Goal: Task Accomplishment & Management: Manage account settings

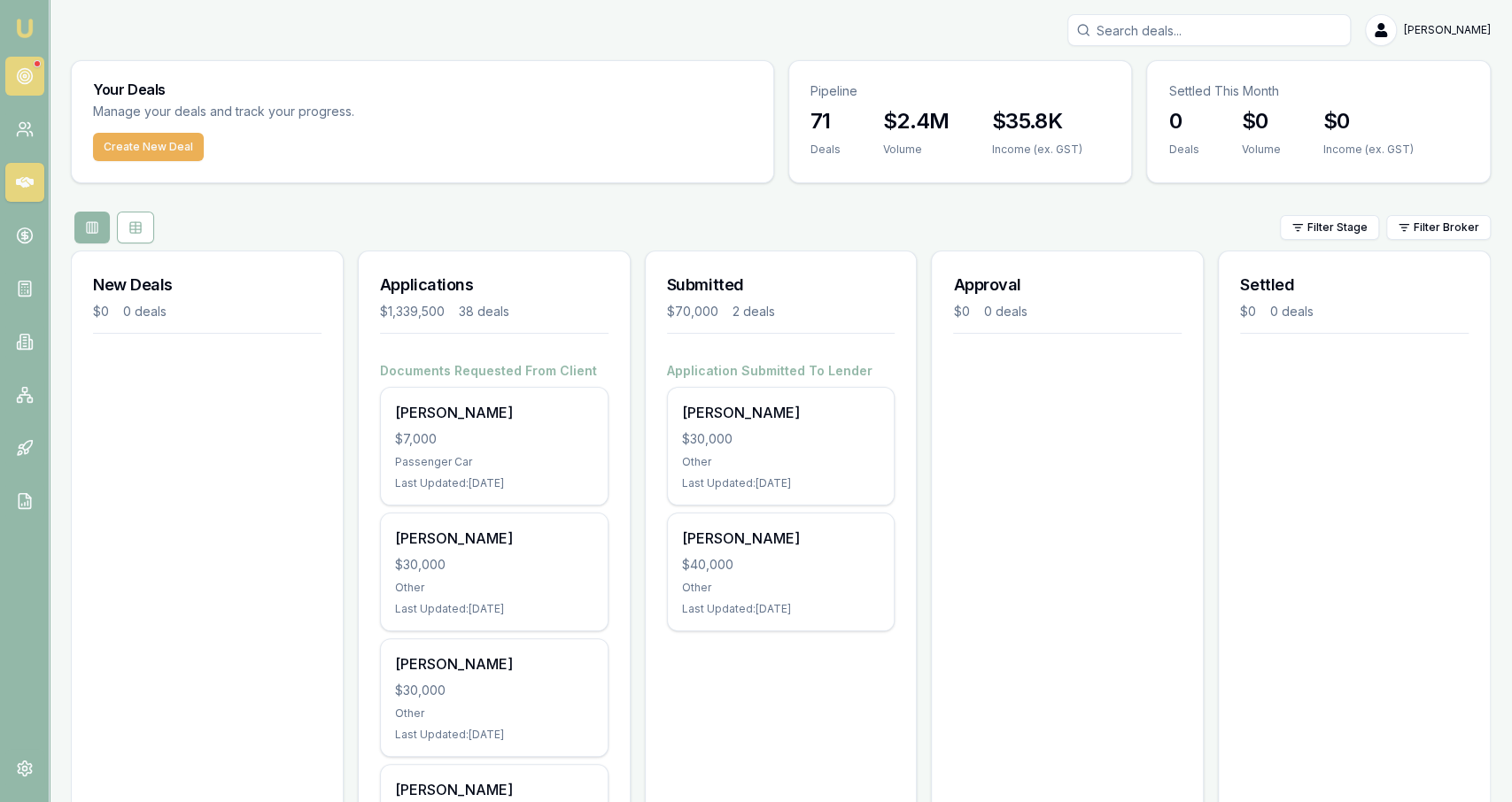
click at [30, 68] on icon at bounding box center [25, 76] width 18 height 18
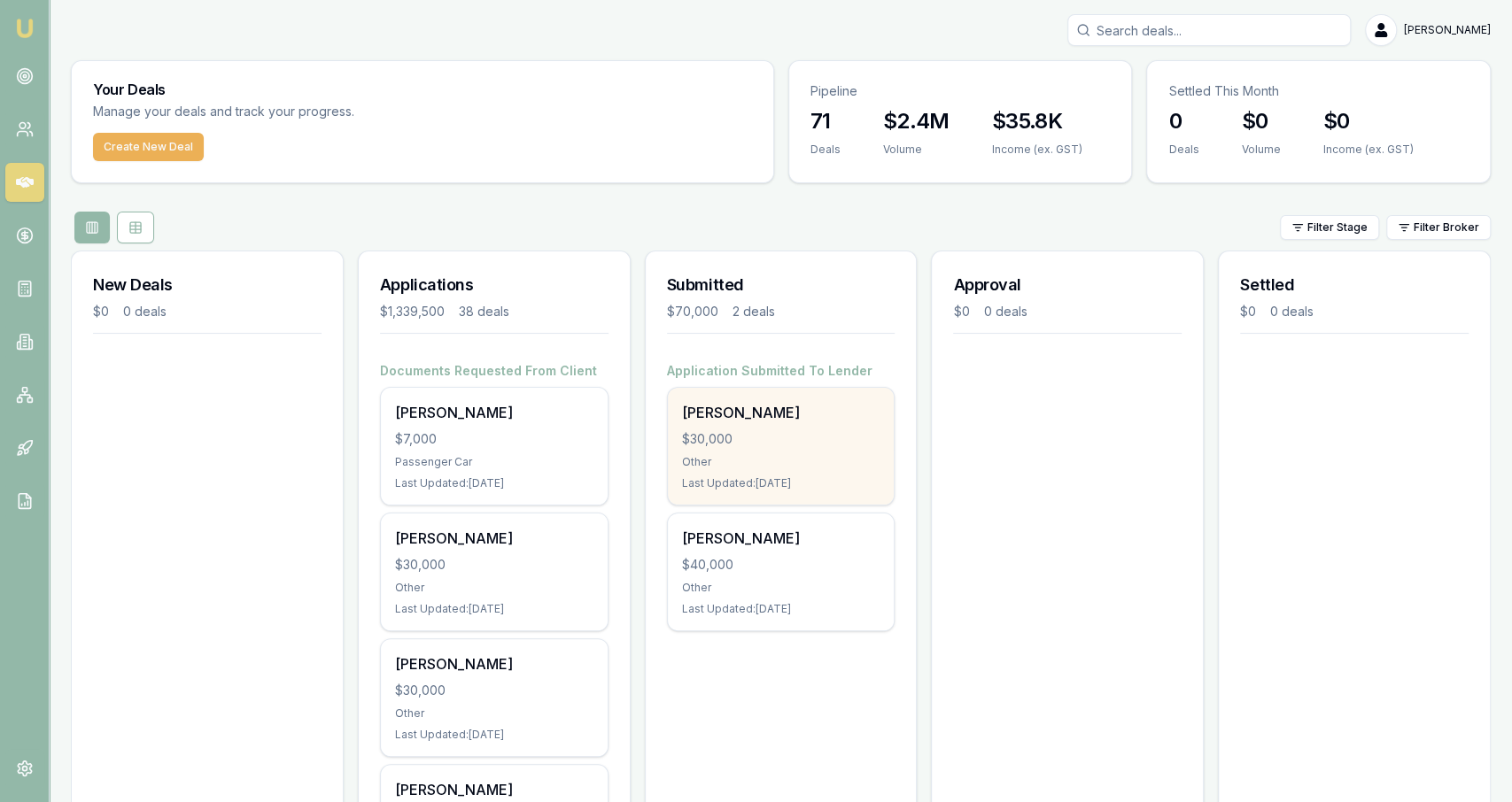
click at [823, 432] on div "$30,000" at bounding box center [780, 439] width 198 height 18
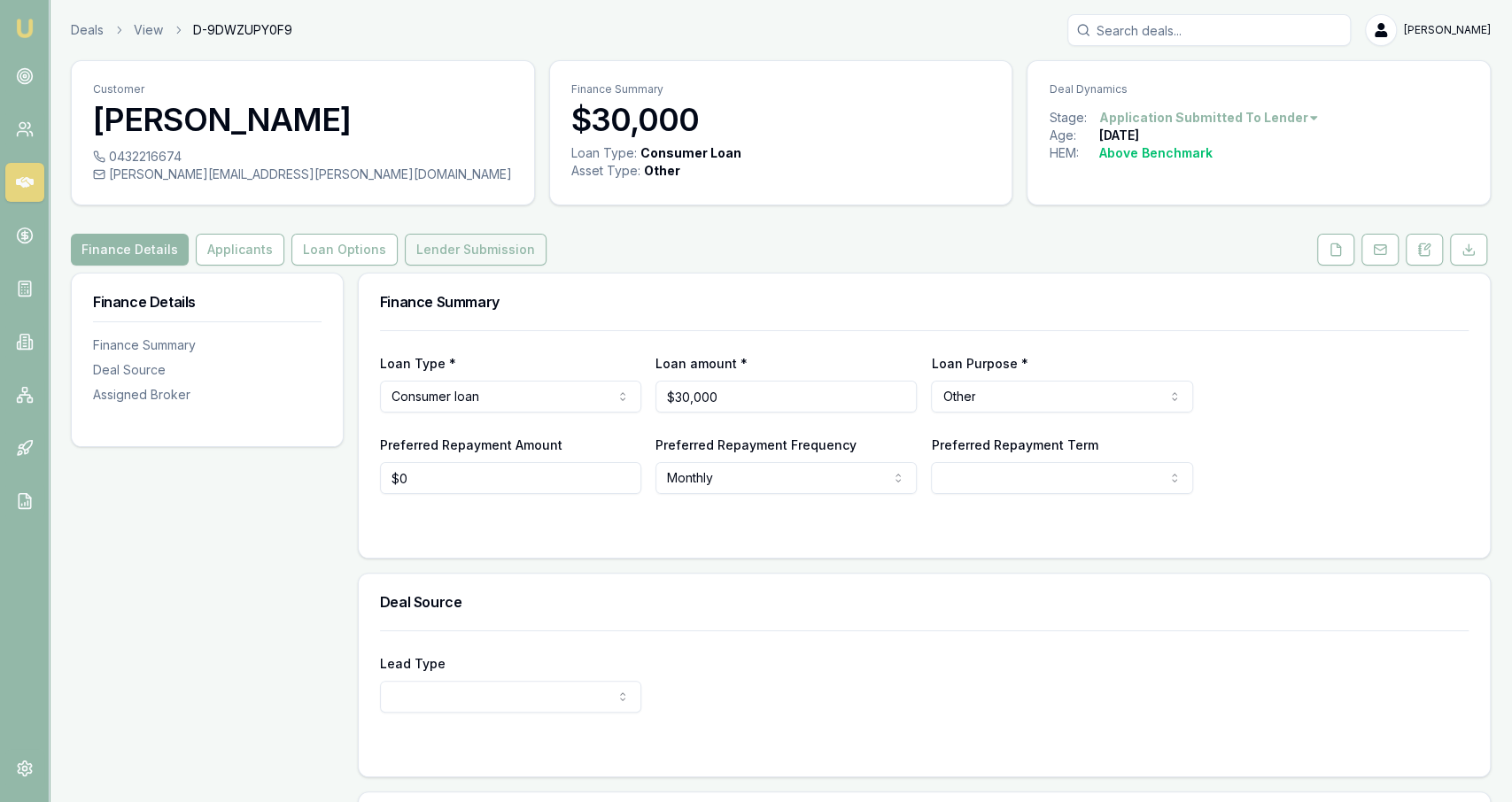
click at [431, 246] on button "Lender Submission" at bounding box center [475, 249] width 142 height 32
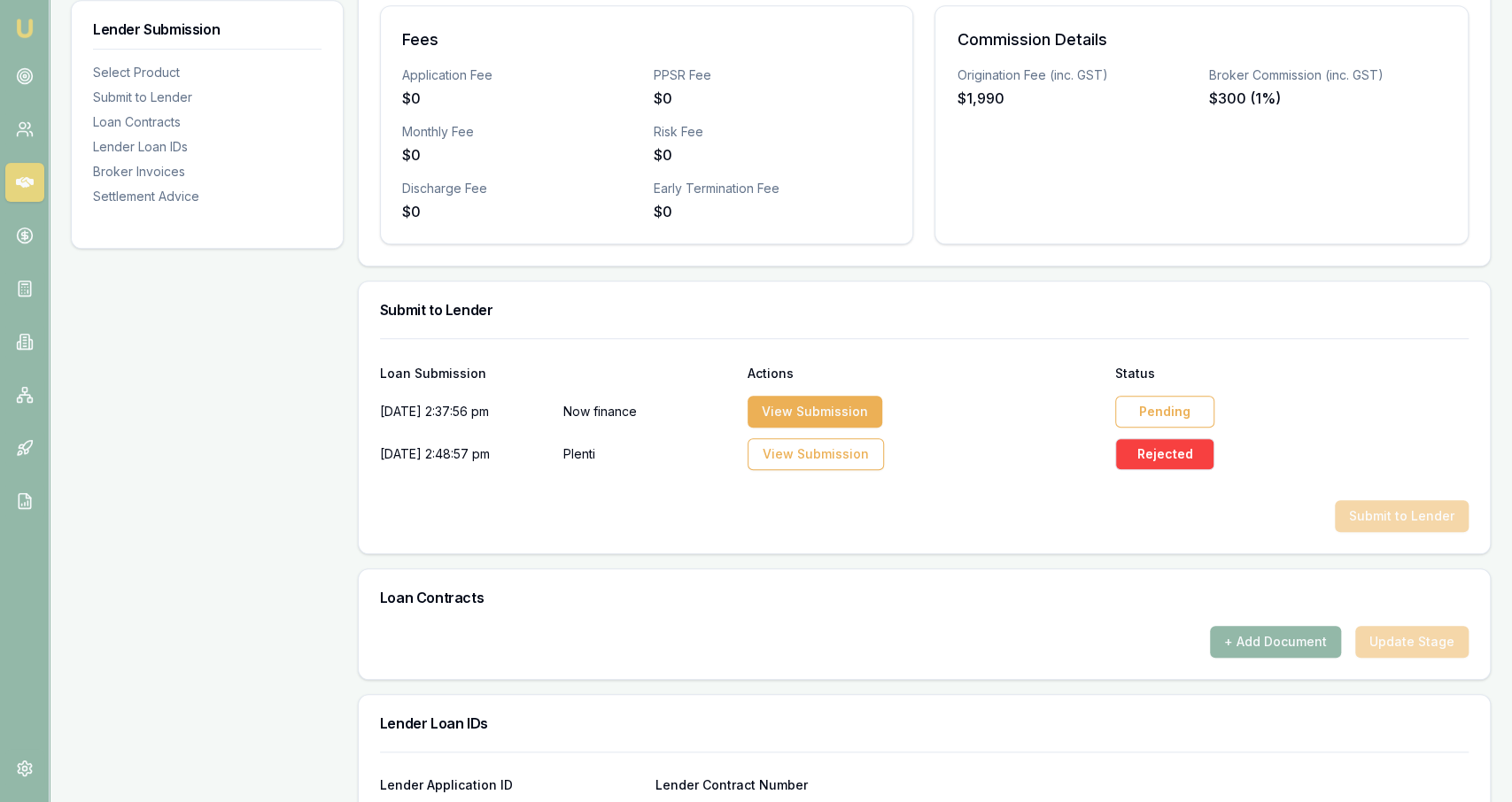
scroll to position [624, 0]
click at [1172, 414] on div "Pending" at bounding box center [1165, 410] width 99 height 32
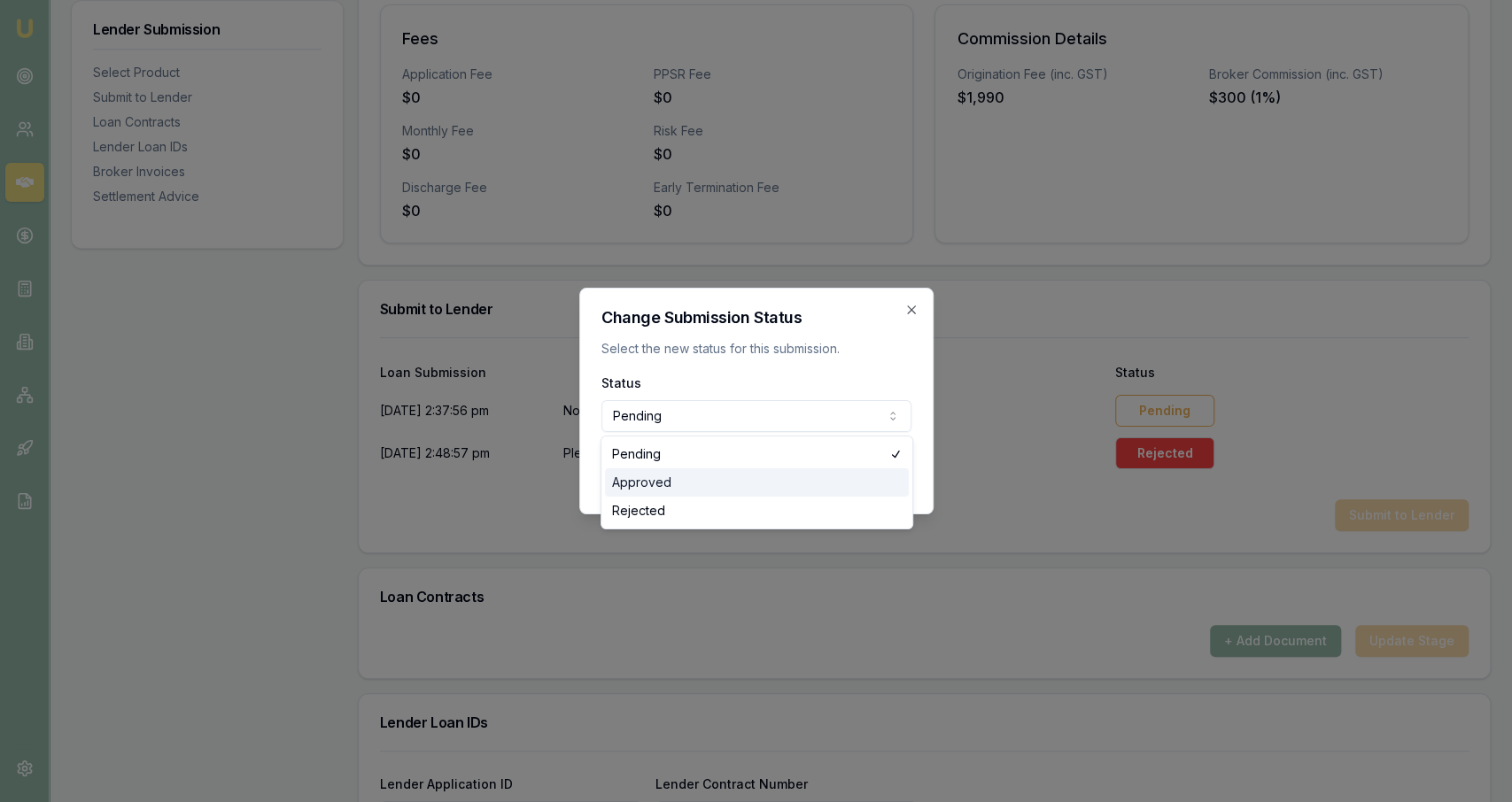
select select "APPROVED"
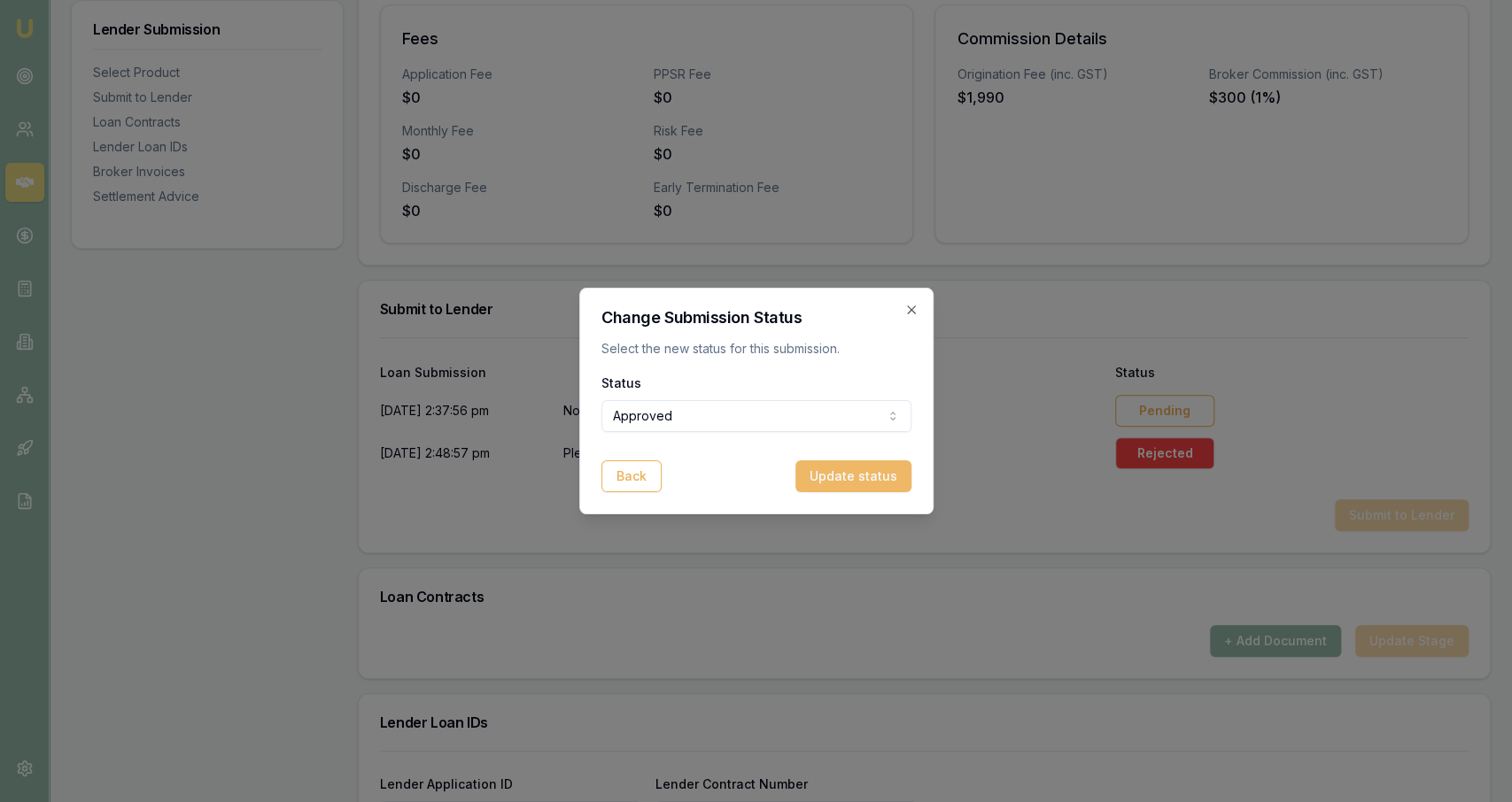
click at [822, 474] on button "Update status" at bounding box center [853, 476] width 116 height 32
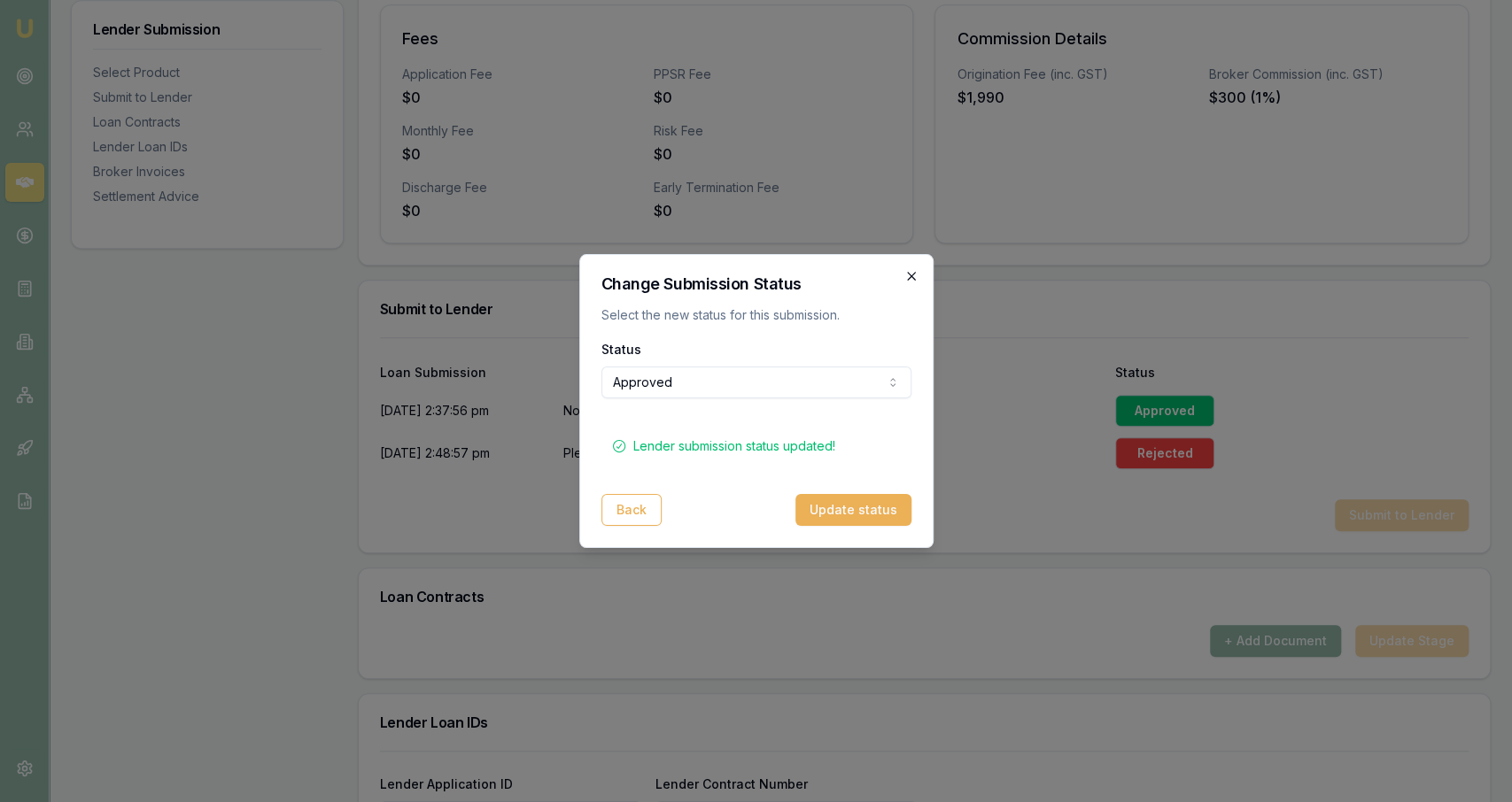
click at [914, 282] on icon "button" at bounding box center [911, 276] width 14 height 14
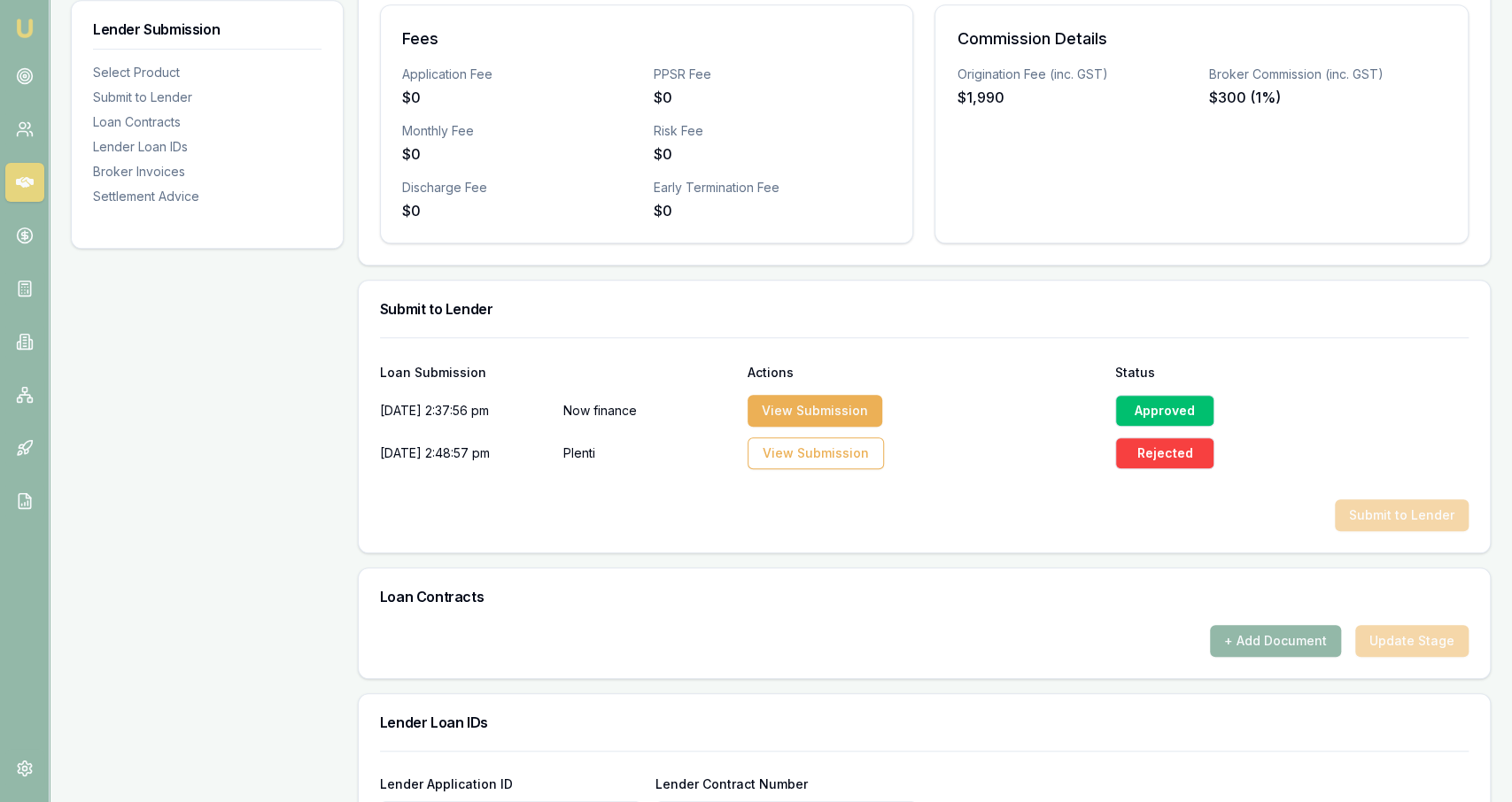
click at [935, 281] on div "Submit to Lender" at bounding box center [924, 309] width 1131 height 56
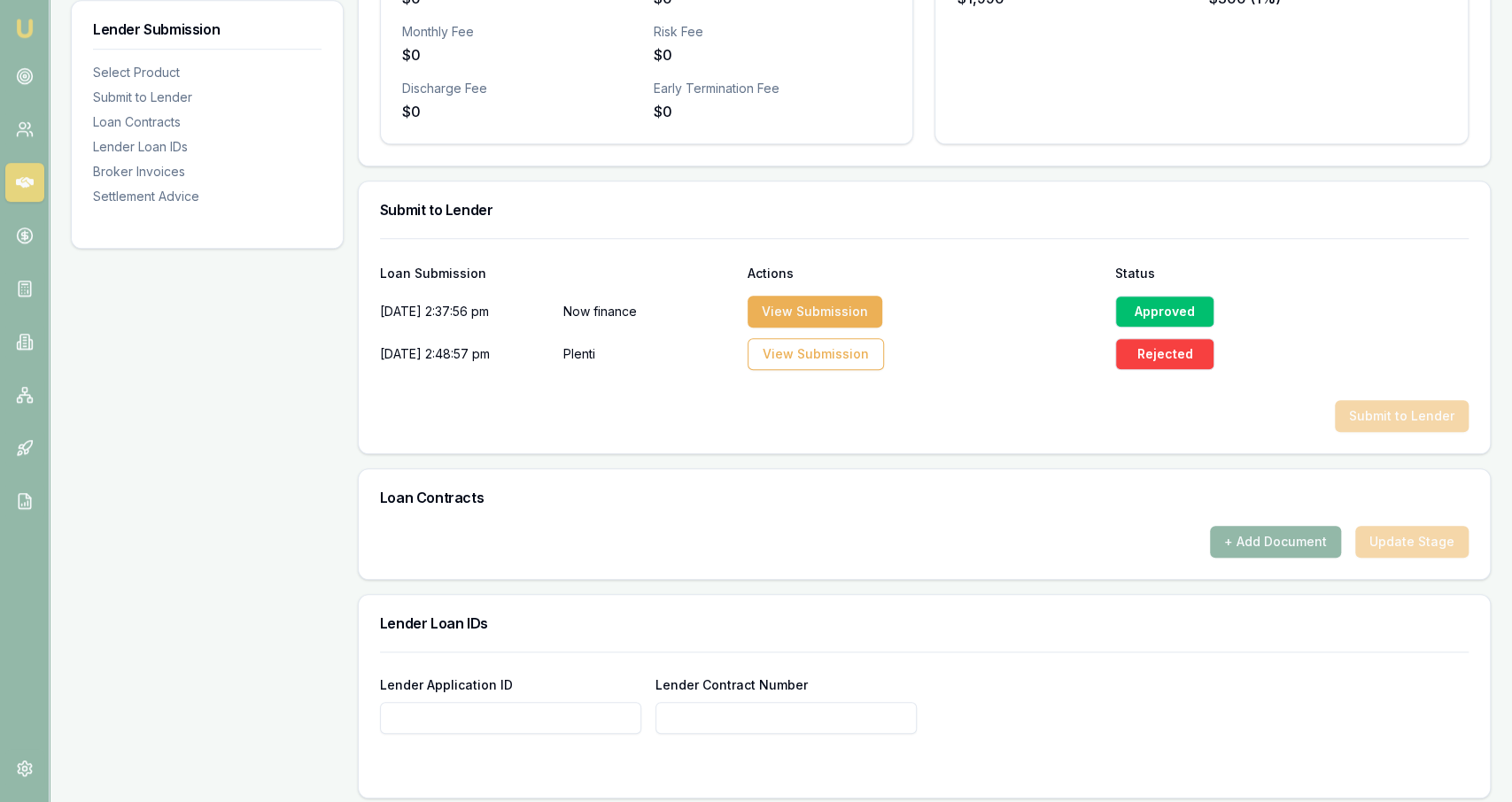
scroll to position [0, 0]
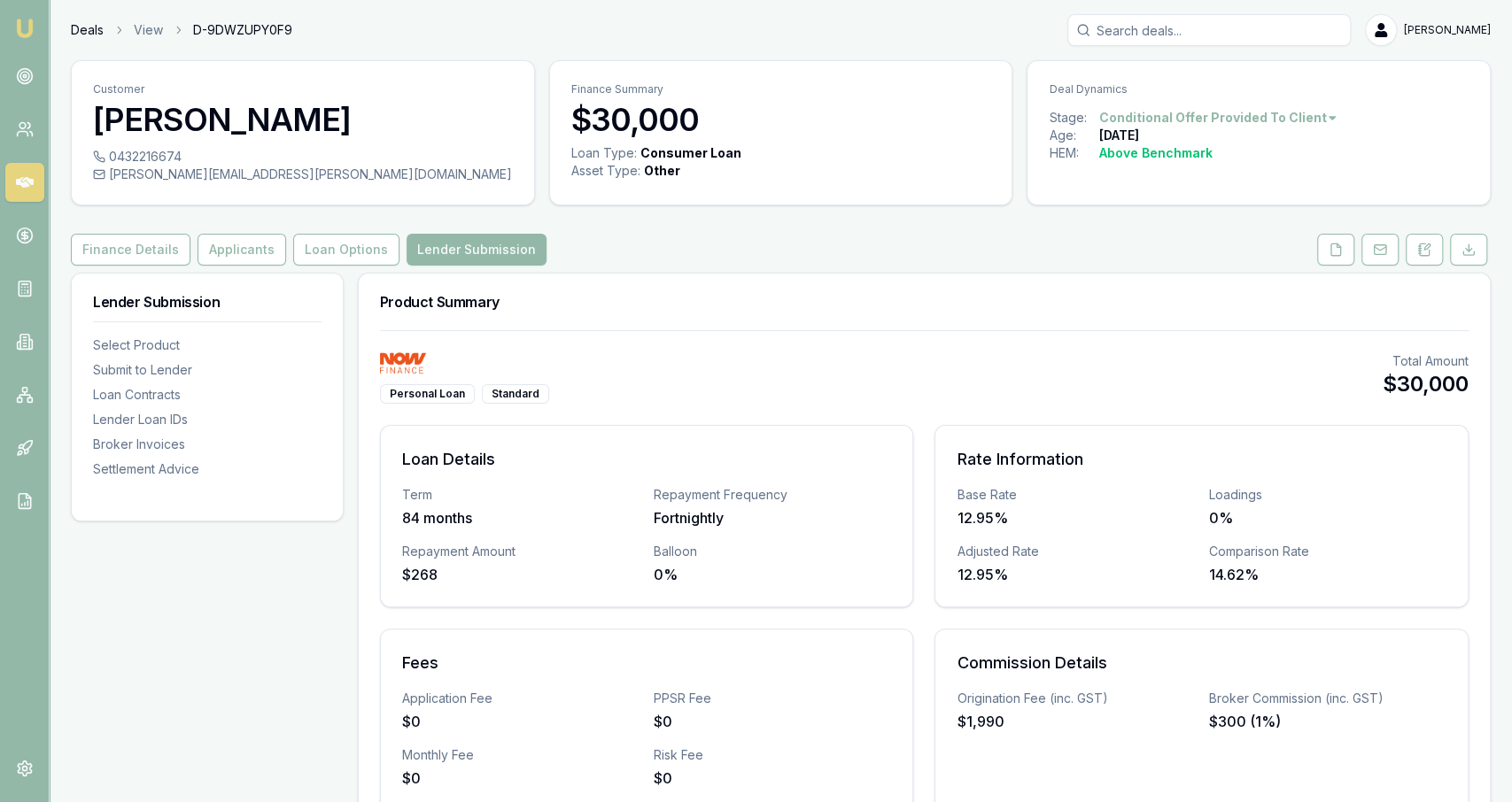
click at [93, 35] on link "Deals" at bounding box center [87, 30] width 33 height 18
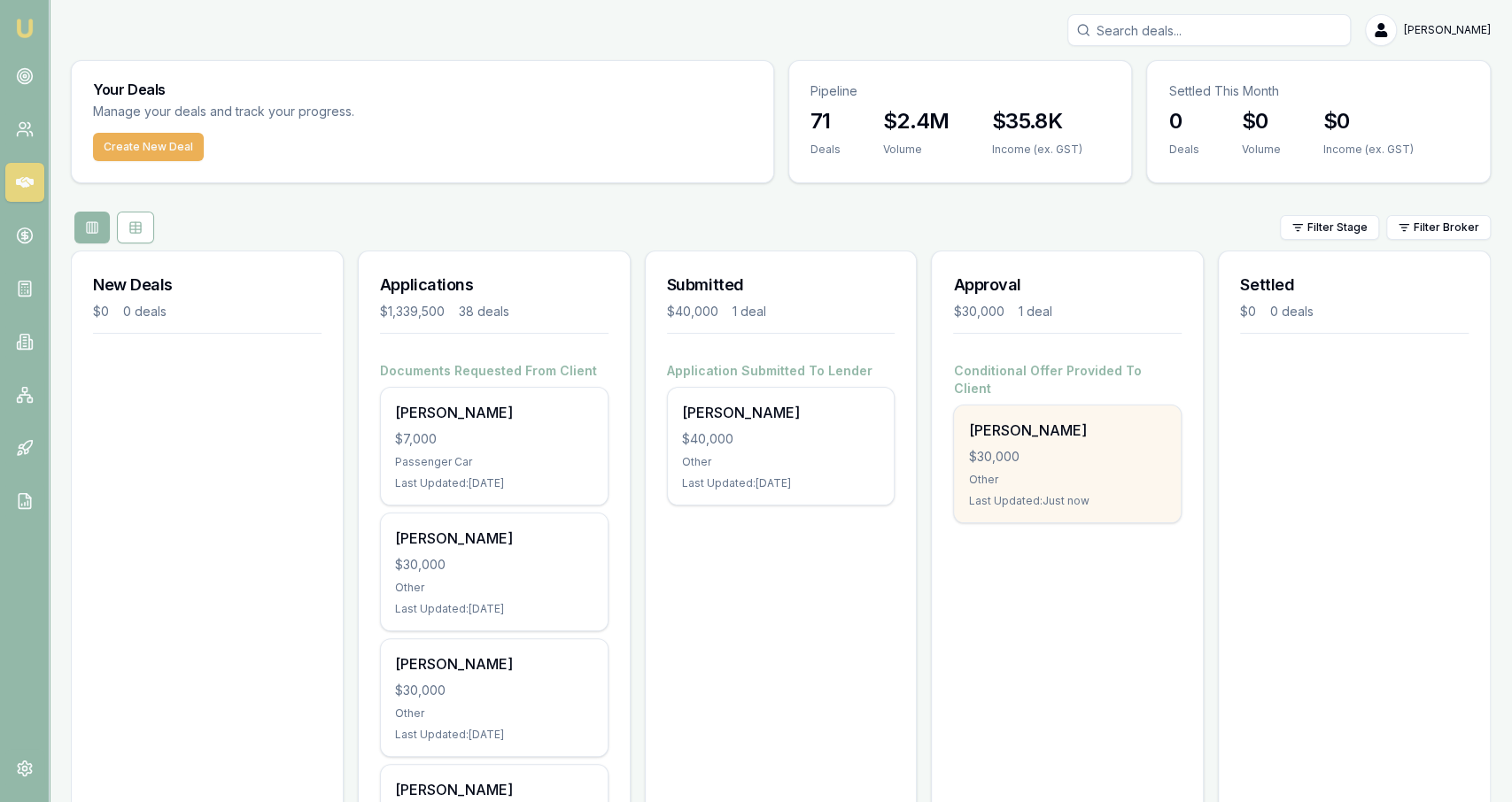
click at [1010, 494] on div "Last Updated: Just now" at bounding box center [1066, 501] width 198 height 14
click at [1002, 473] on div "Other" at bounding box center [1066, 480] width 198 height 14
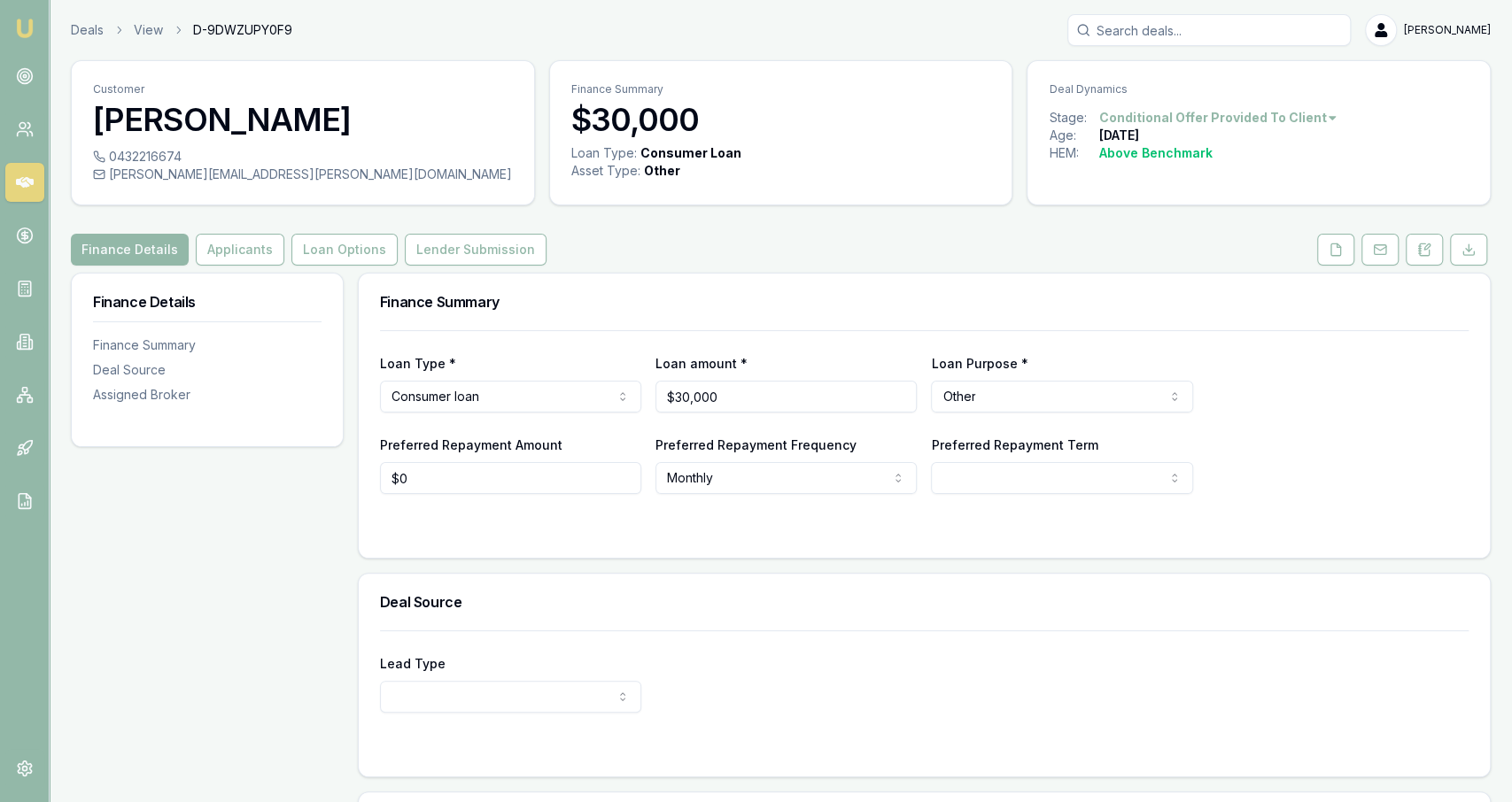
click at [1318, 267] on div "Customer [PERSON_NAME] 0432216674 [PERSON_NAME][EMAIL_ADDRESS][PERSON_NAME][DOM…" at bounding box center [780, 537] width 1420 height 954
click at [1335, 260] on button at bounding box center [1335, 249] width 37 height 32
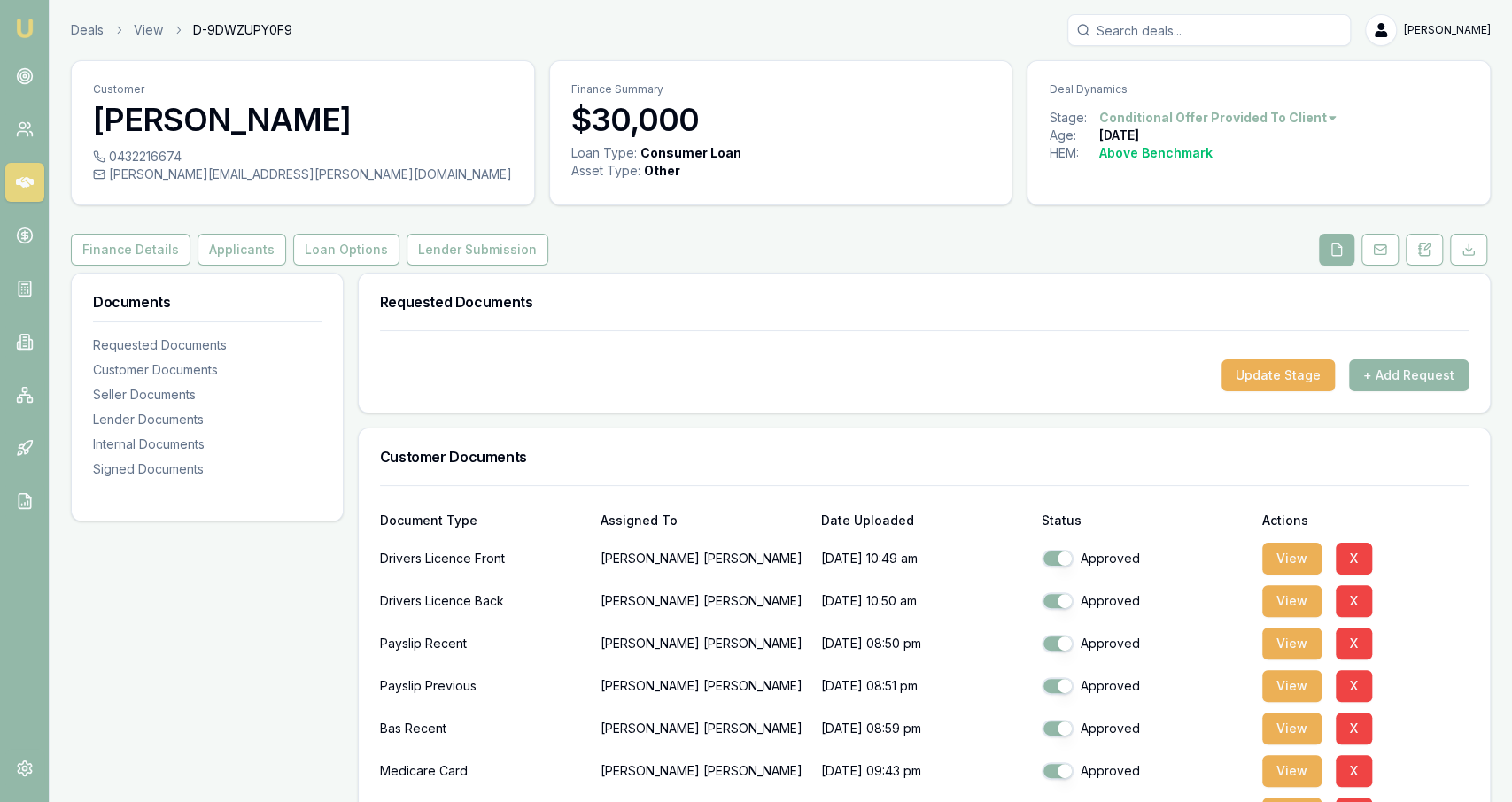
scroll to position [12, 0]
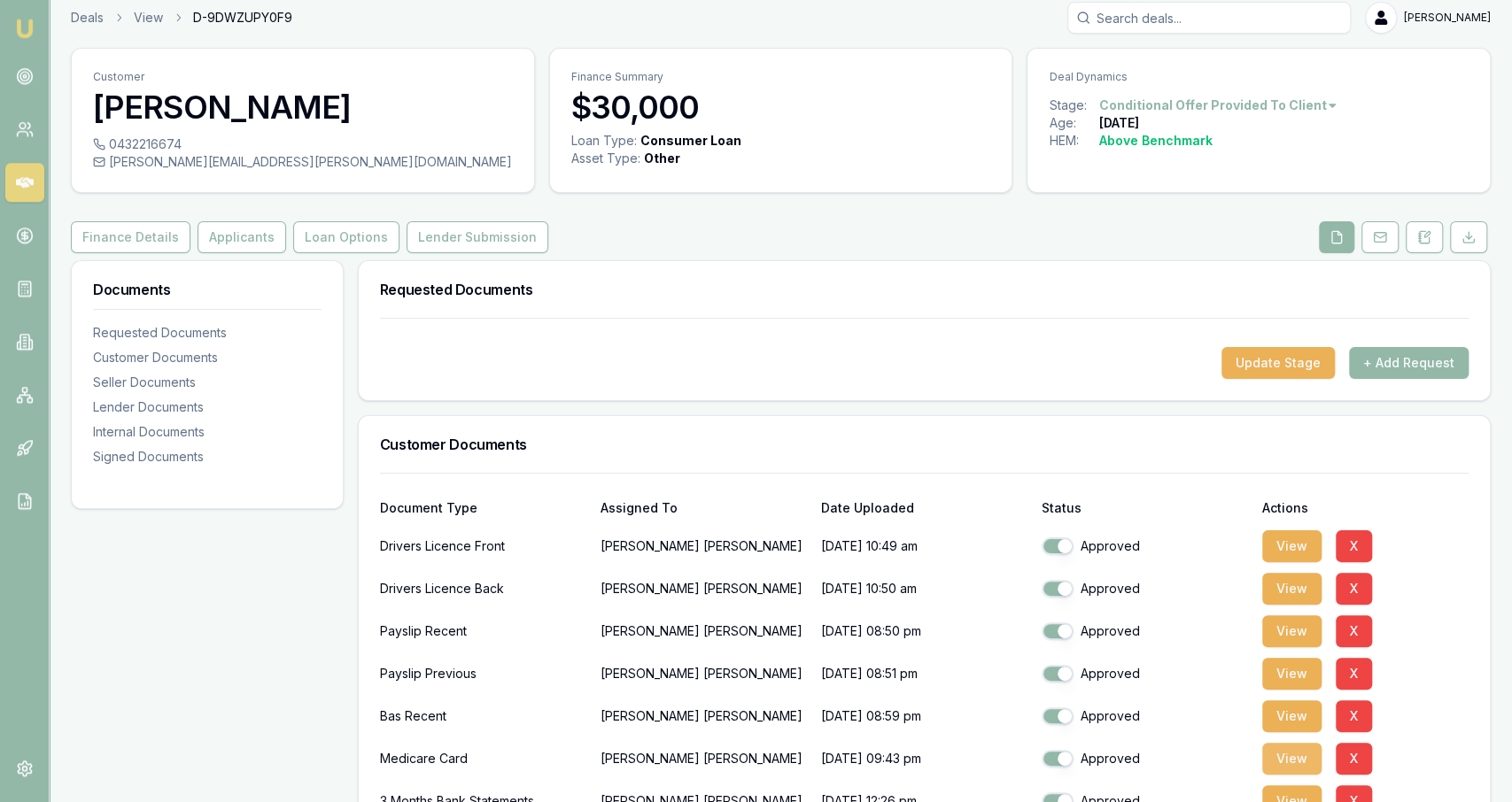
click at [1282, 767] on button "View" at bounding box center [1292, 758] width 59 height 32
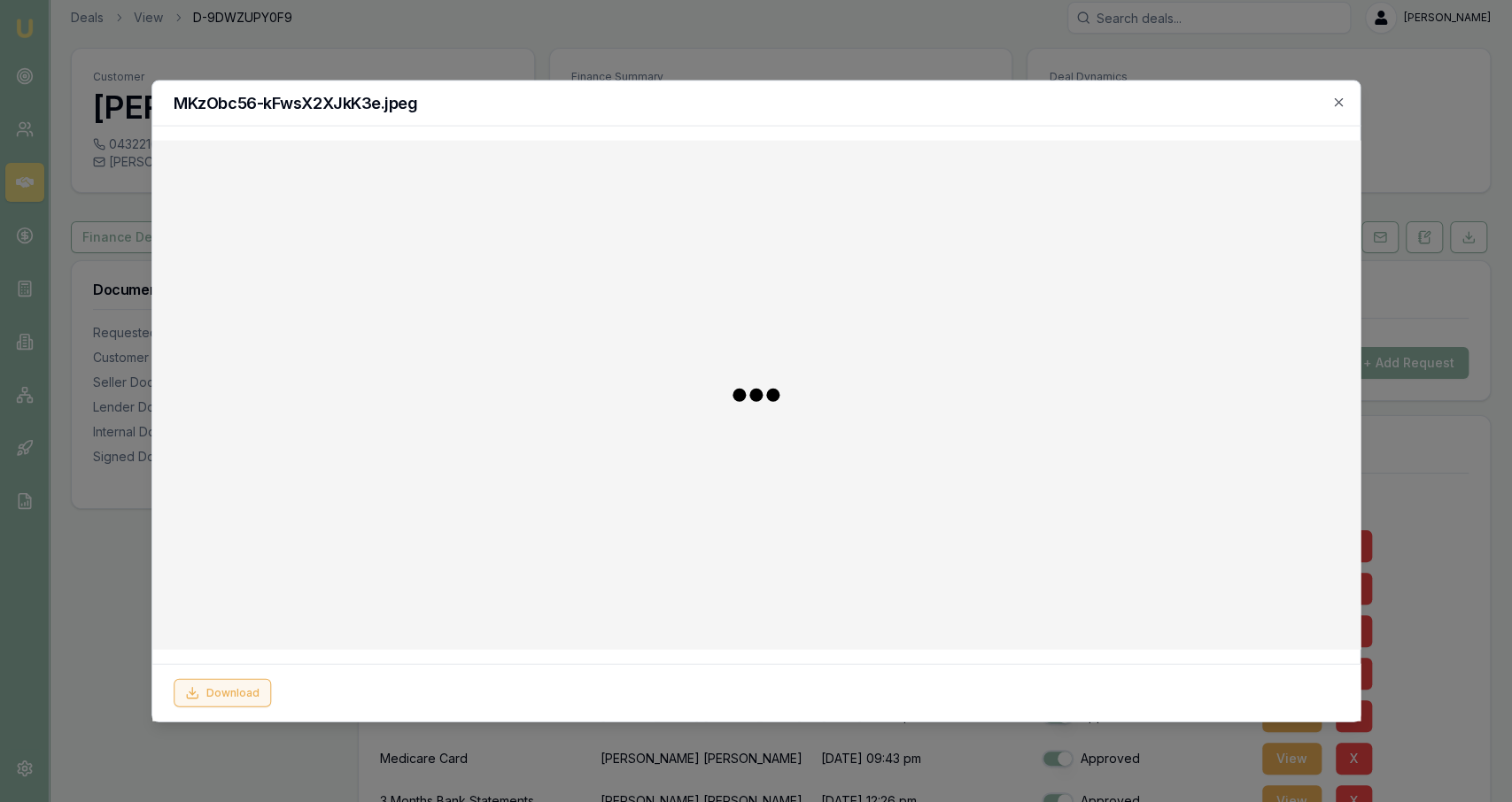
click at [193, 690] on icon at bounding box center [192, 692] width 14 height 14
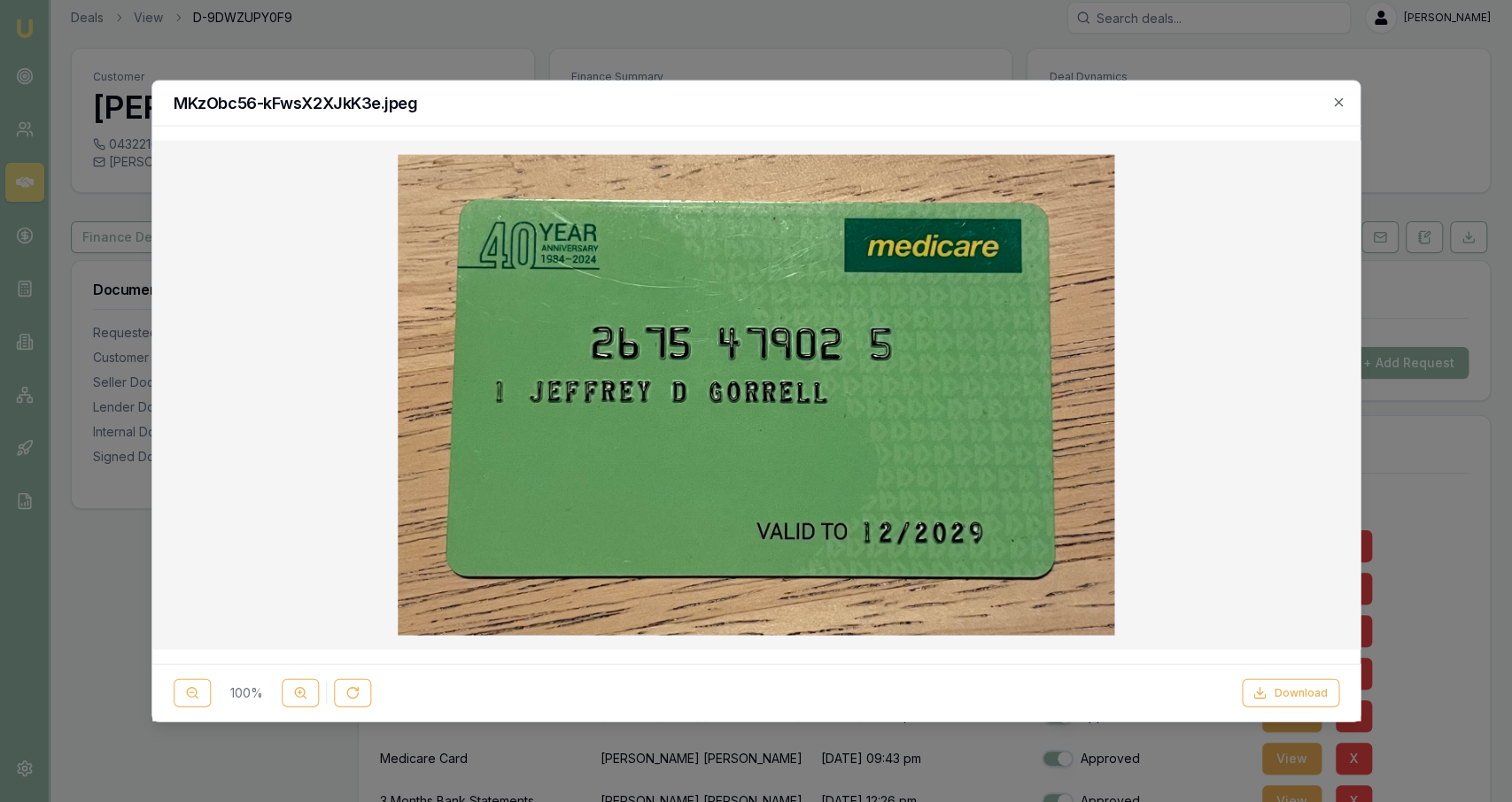
click at [85, 516] on div at bounding box center [756, 401] width 1512 height 802
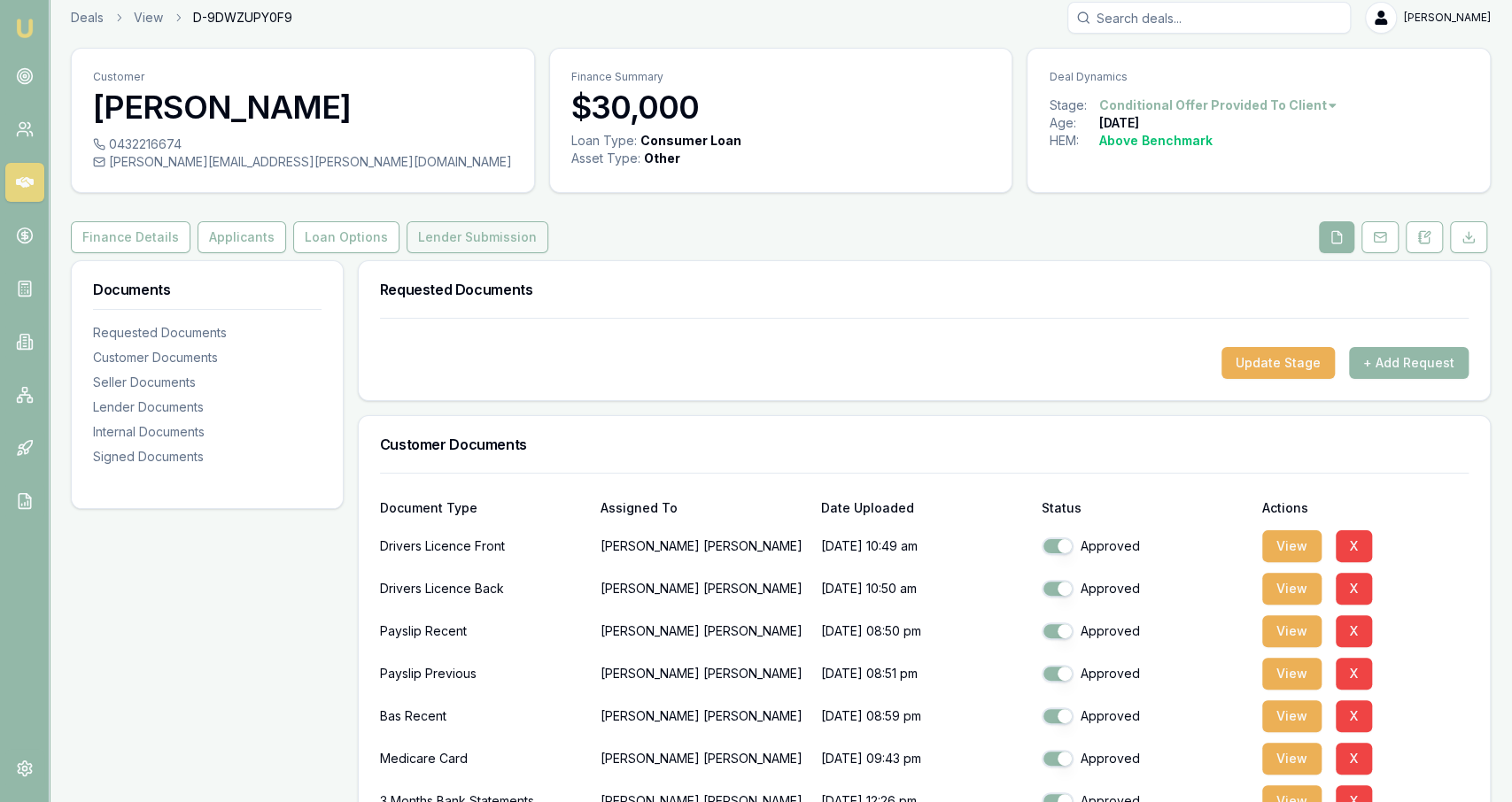
click at [406, 243] on button "Lender Submission" at bounding box center [477, 237] width 142 height 32
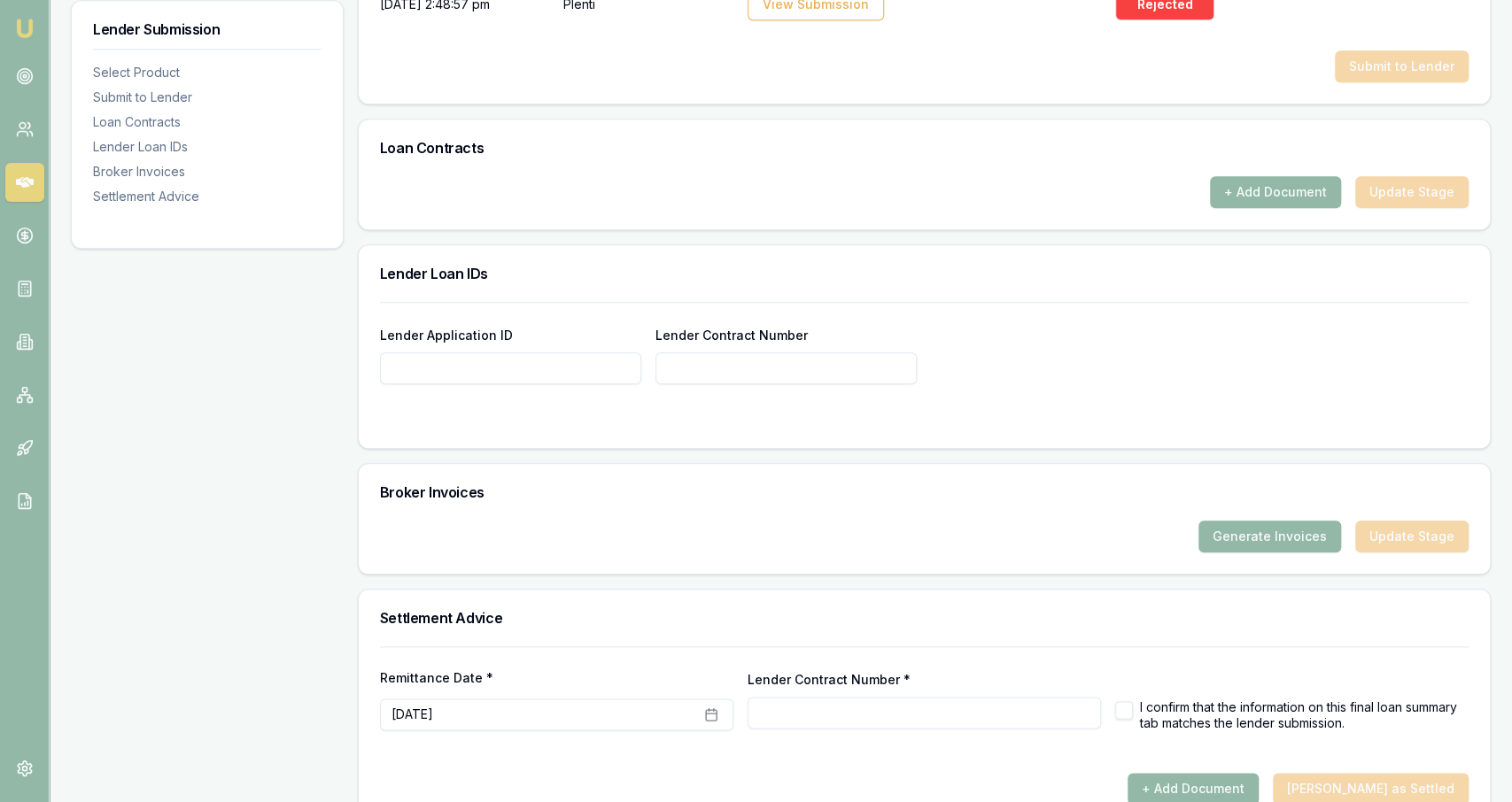
scroll to position [1074, 0]
click at [518, 369] on input "Lender Application ID" at bounding box center [510, 367] width 261 height 32
paste input "1313006C"
type input "1313006C"
click at [788, 352] on input "Lender Contract Number" at bounding box center [785, 367] width 261 height 32
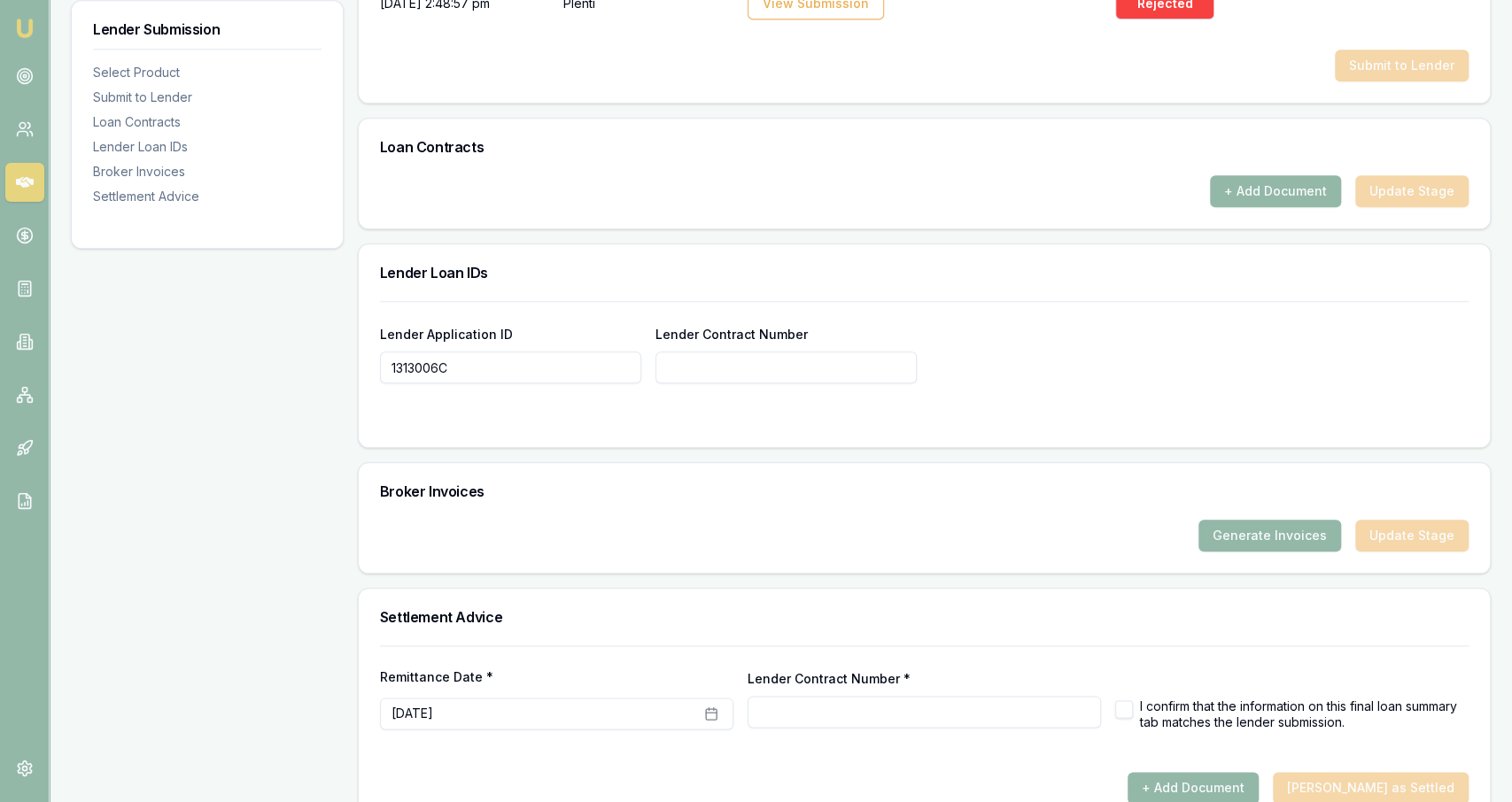
paste input "1313006C"
type input "1313006C"
click at [1082, 463] on div "Broker Invoices" at bounding box center [924, 490] width 1131 height 56
click at [1222, 520] on button "Generate Invoices" at bounding box center [1269, 535] width 142 height 32
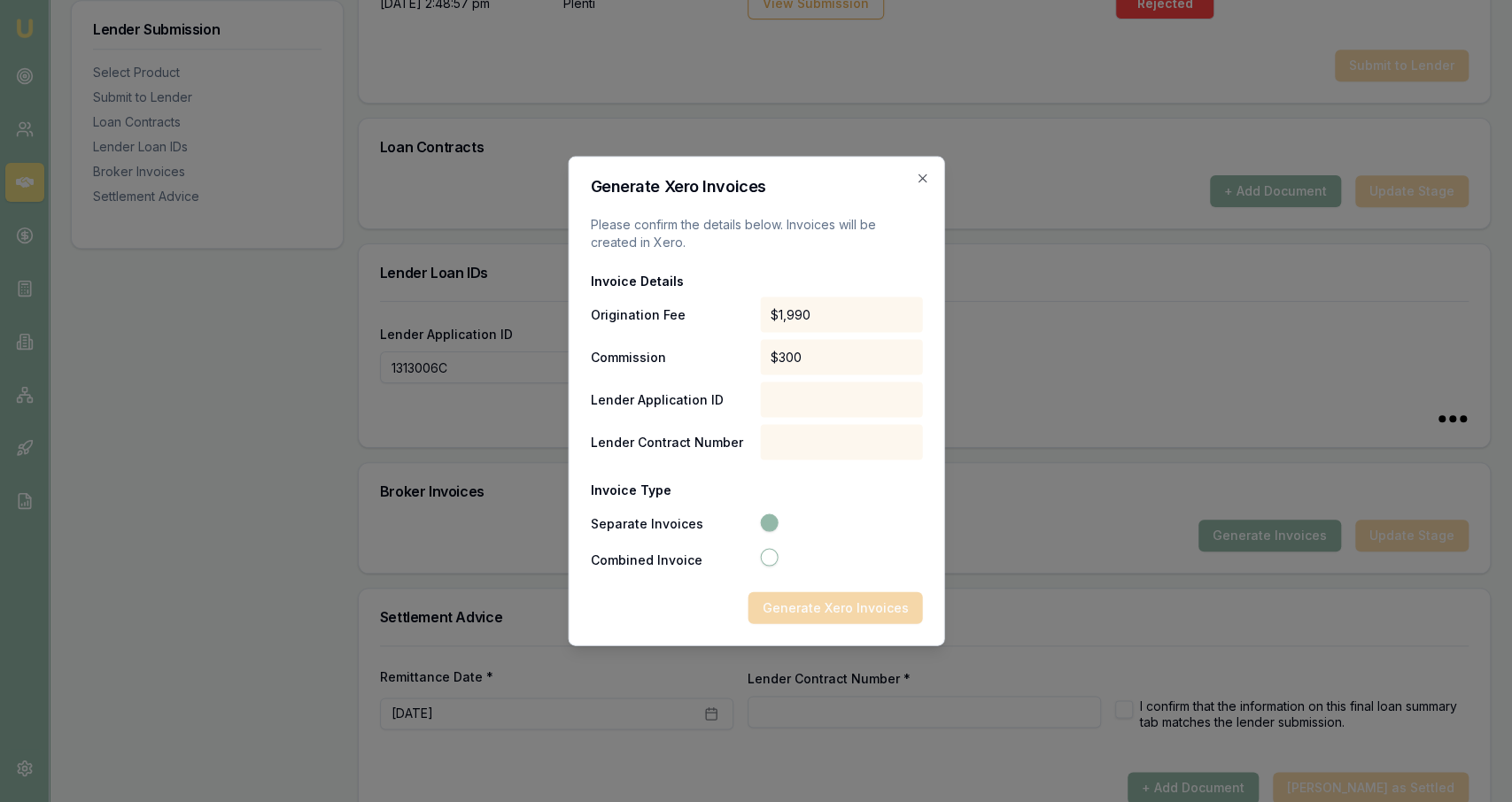
type input "1313006C"
click at [922, 180] on icon "button" at bounding box center [922, 179] width 14 height 14
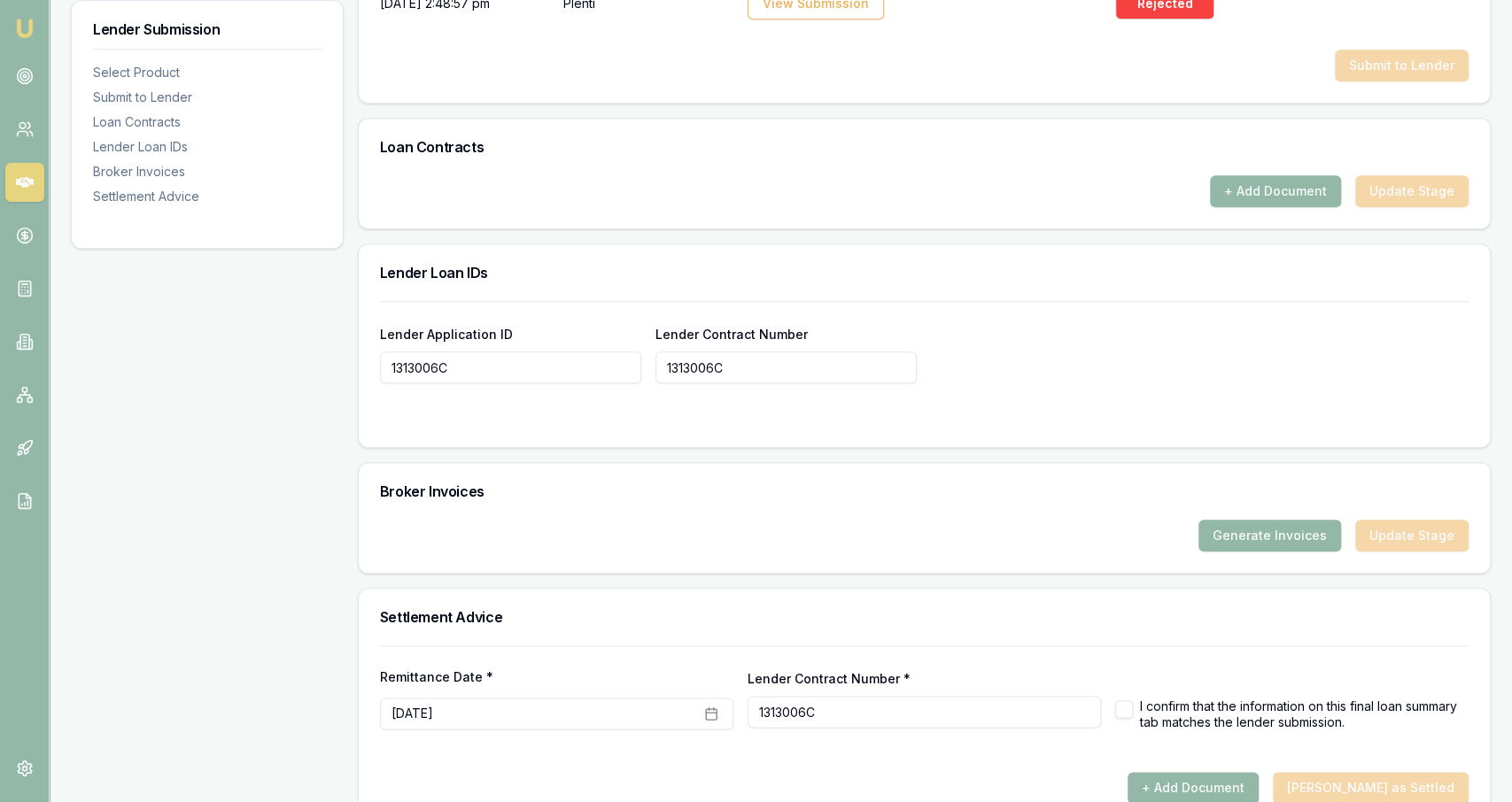
click at [934, 364] on div "Lender Application ID 1313006C Lender Contract Number 1313006C" at bounding box center [924, 353] width 1088 height 60
click at [1098, 487] on h3 "Broker Invoices" at bounding box center [924, 491] width 1088 height 14
click at [1229, 520] on button "Generate Invoices" at bounding box center [1269, 535] width 142 height 32
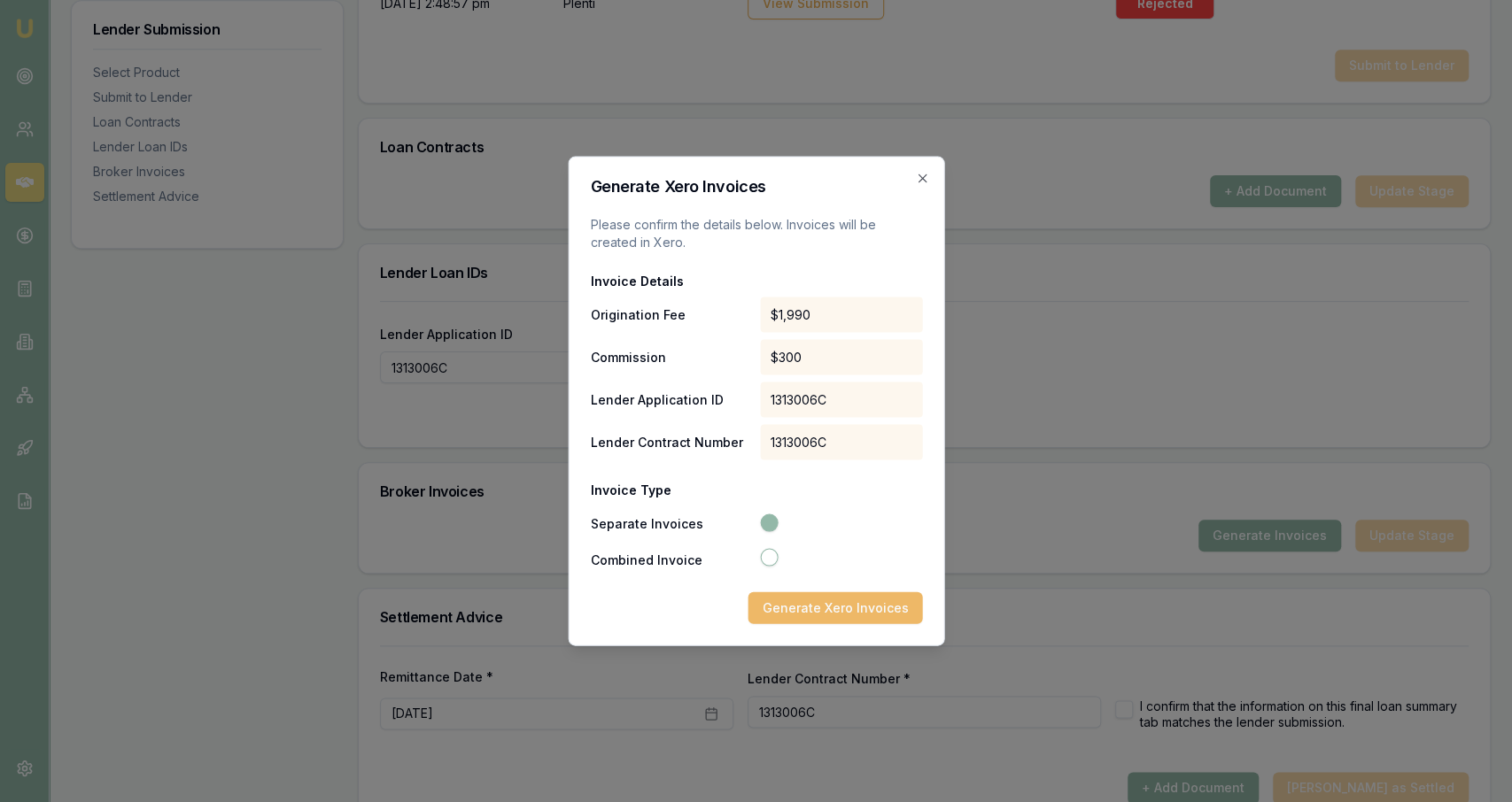
click at [857, 596] on button "Generate Xero Invoices" at bounding box center [835, 608] width 174 height 32
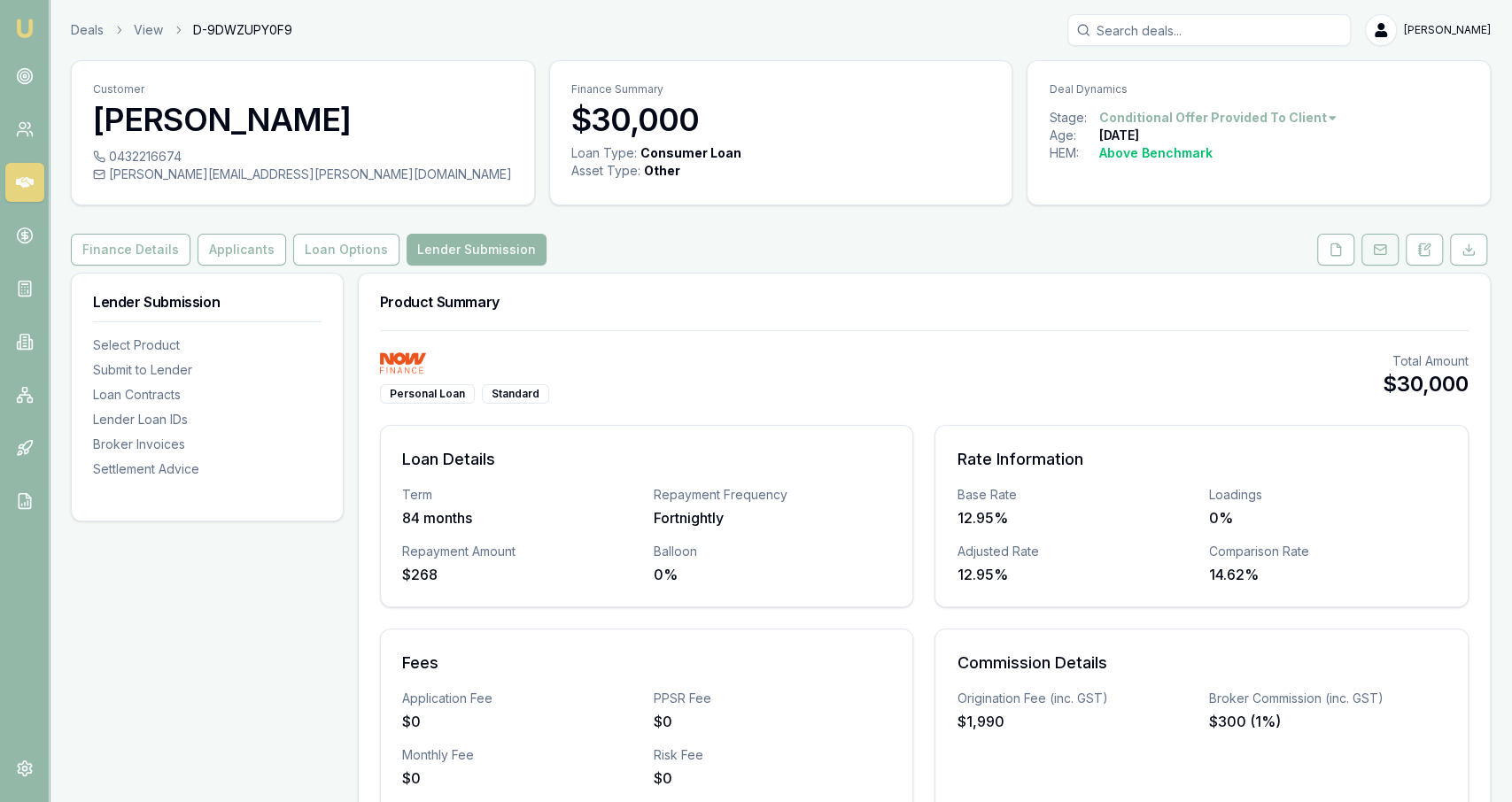
click at [1372, 255] on button at bounding box center [1380, 249] width 37 height 32
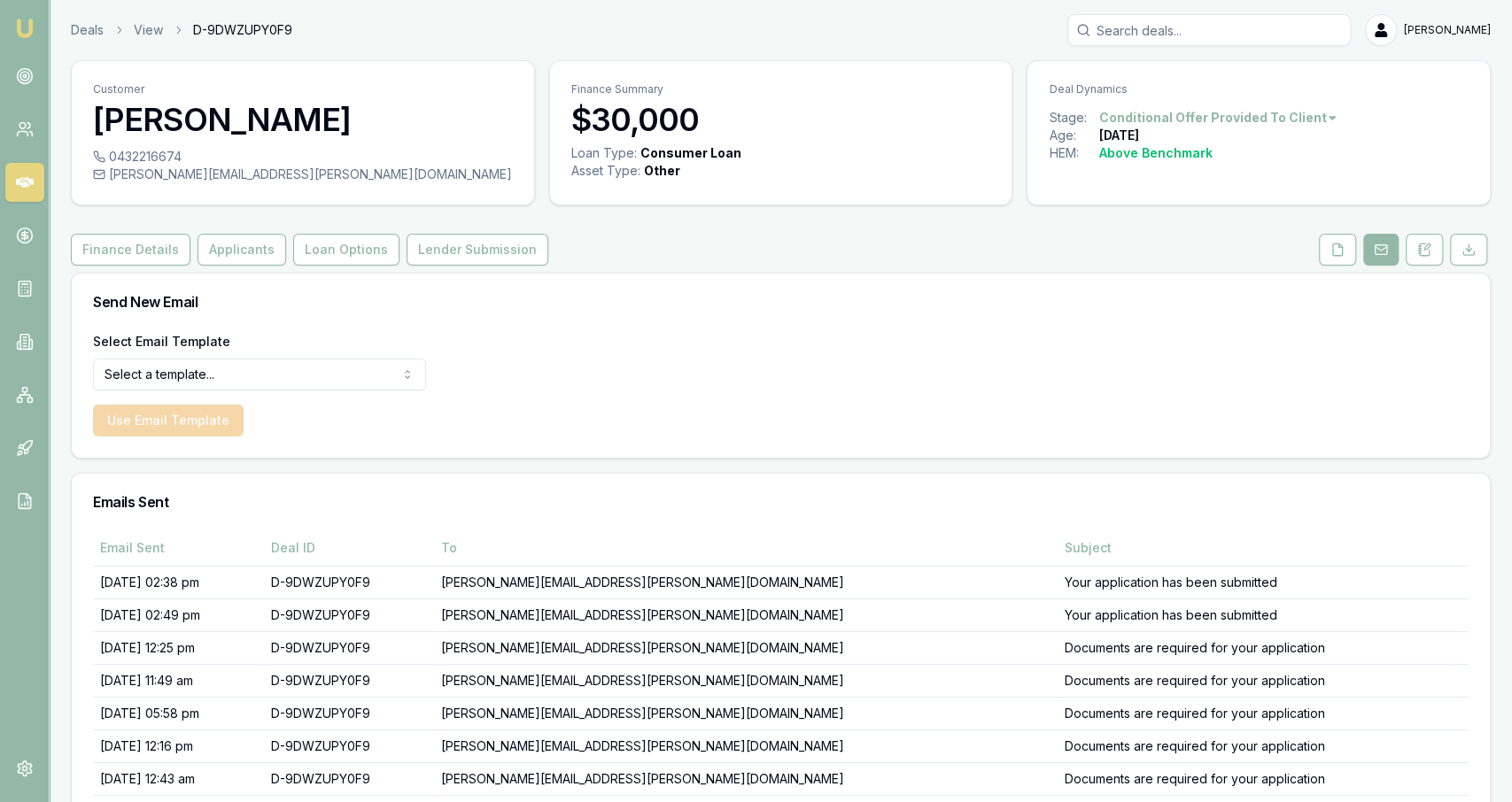
click at [1332, 275] on div "Send New Email" at bounding box center [780, 301] width 1418 height 56
click at [1335, 257] on button at bounding box center [1337, 249] width 37 height 32
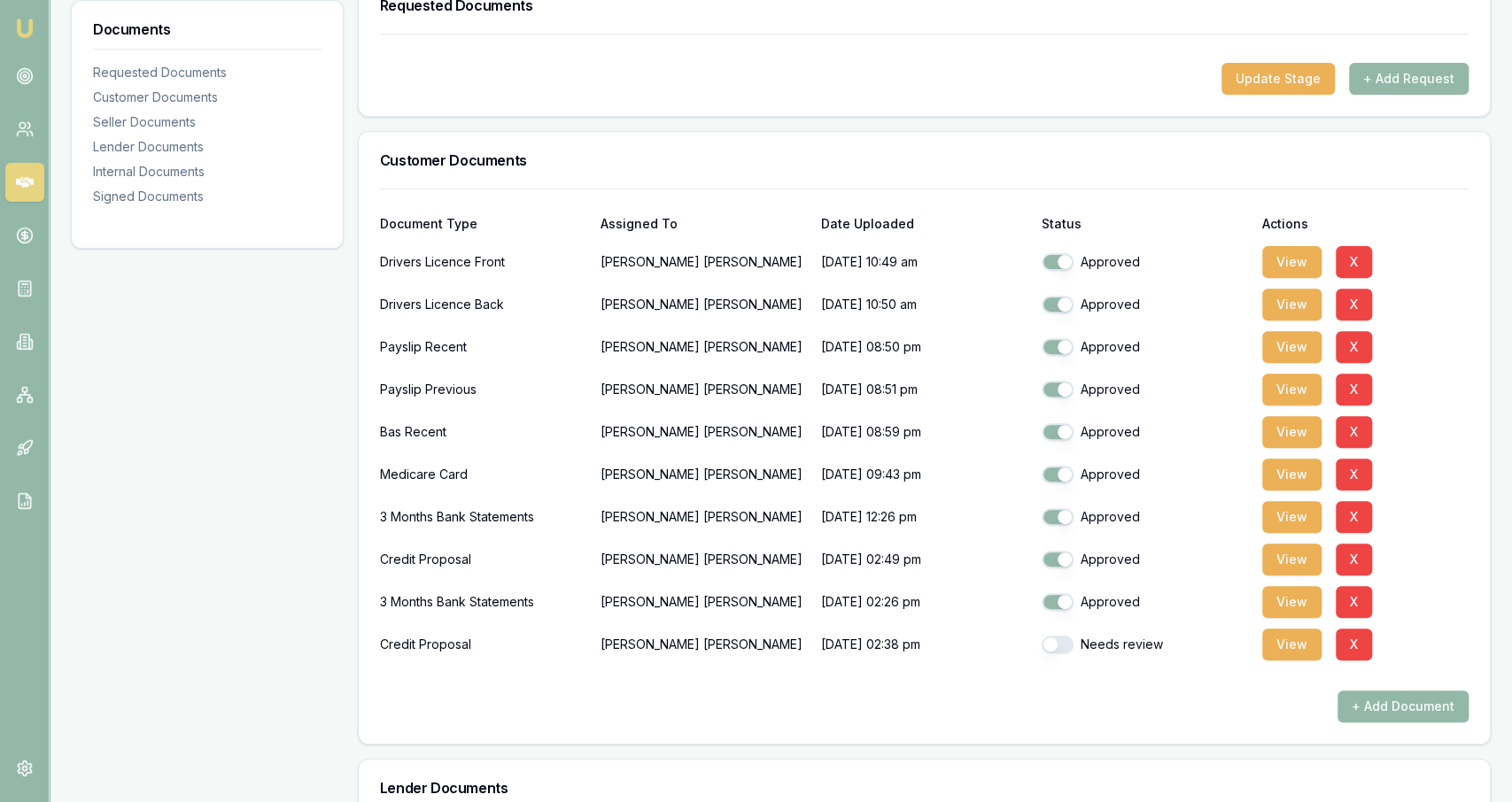
scroll to position [342, 0]
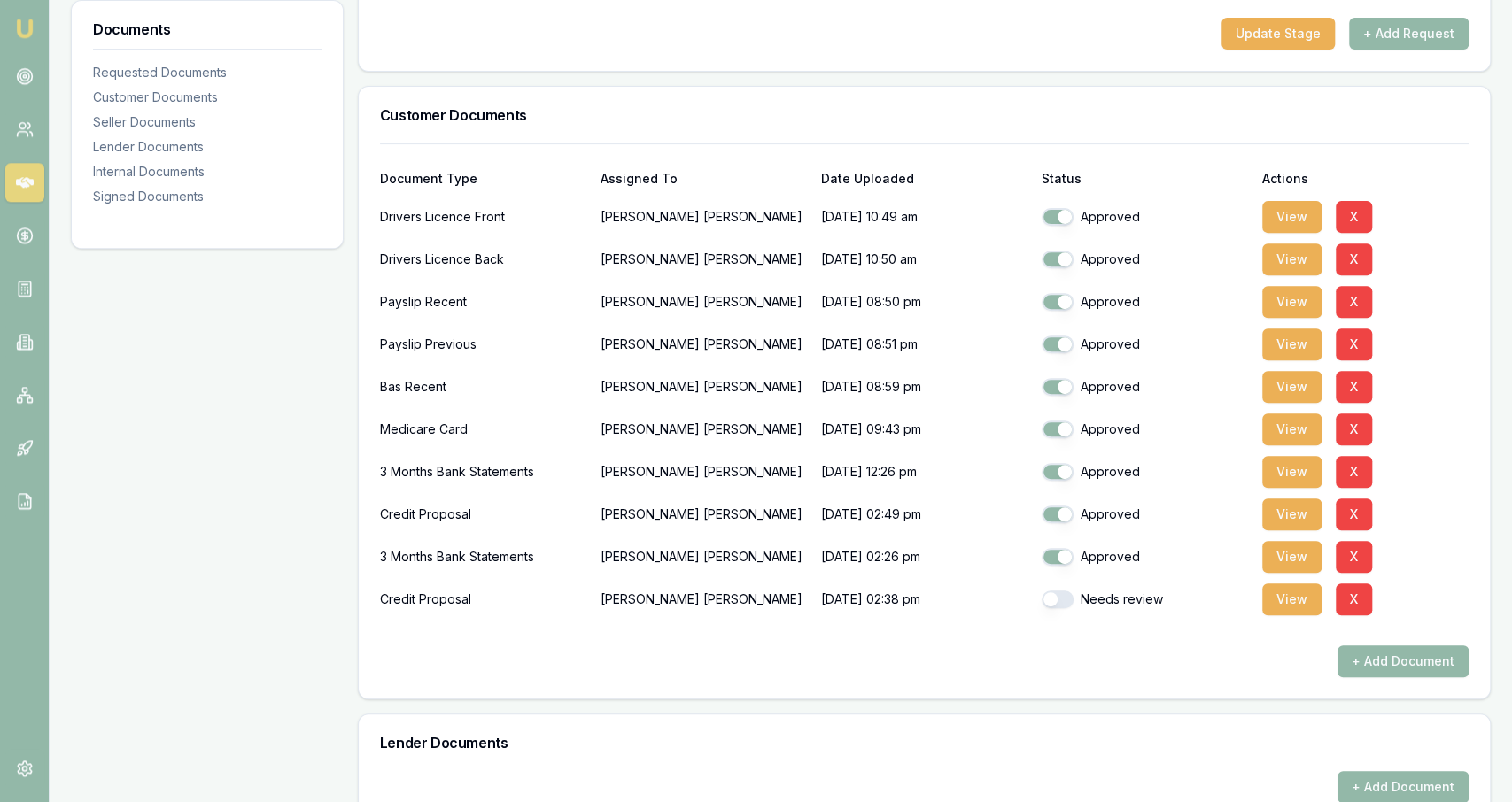
click at [1063, 605] on button "button" at bounding box center [1057, 599] width 32 height 18
checkbox input "true"
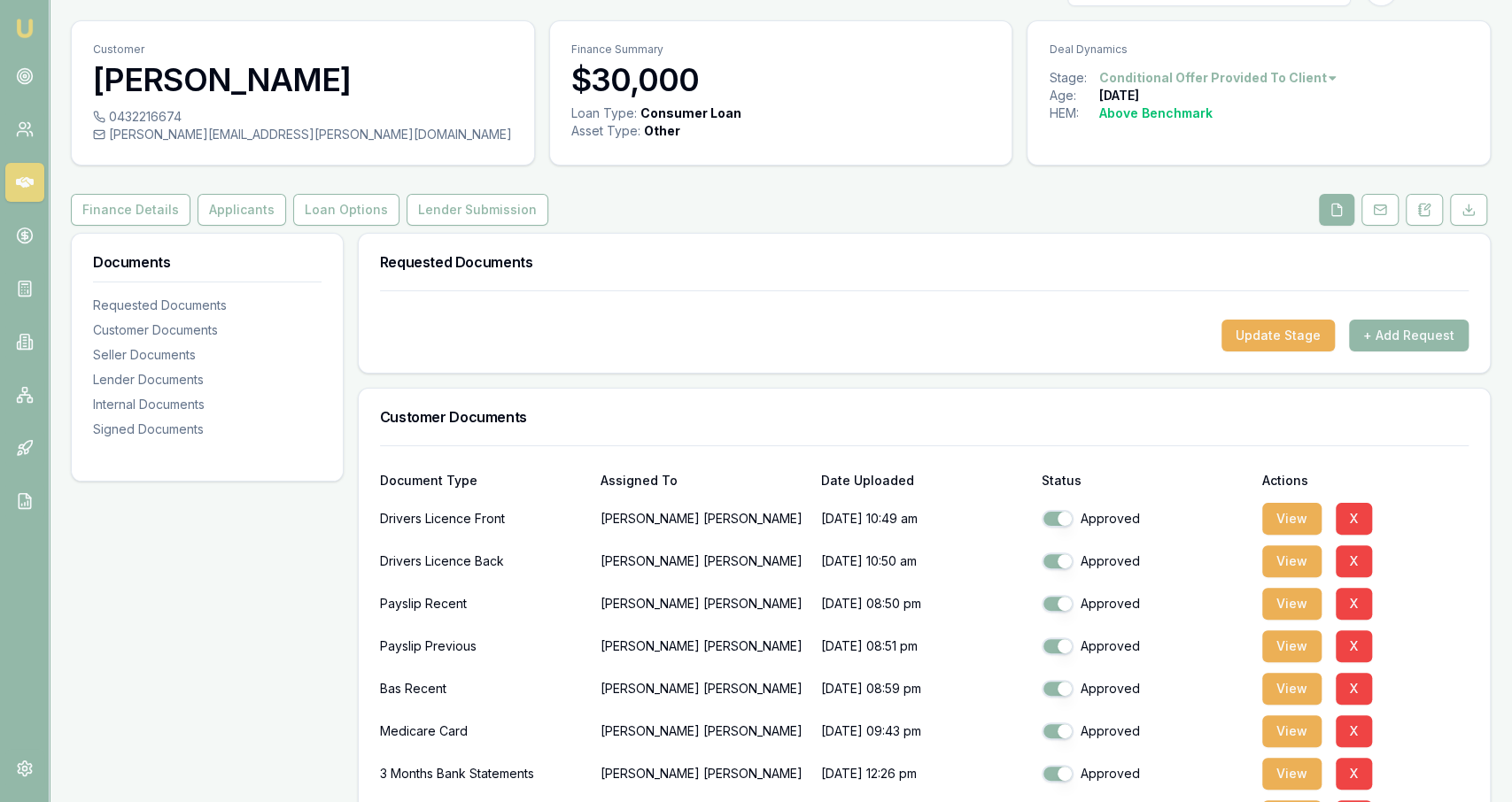
scroll to position [0, 0]
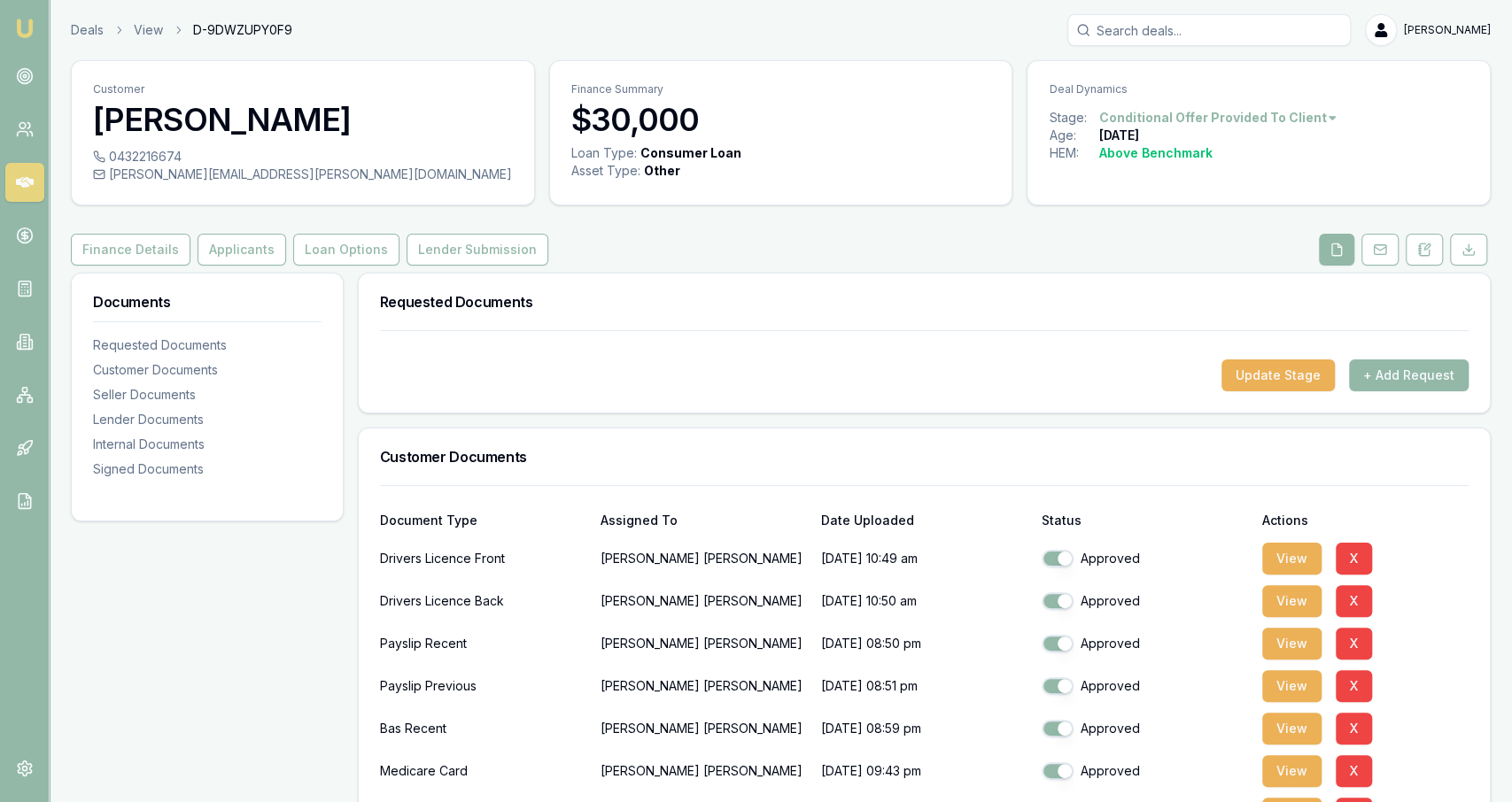
click at [425, 240] on button "Lender Submission" at bounding box center [477, 249] width 142 height 32
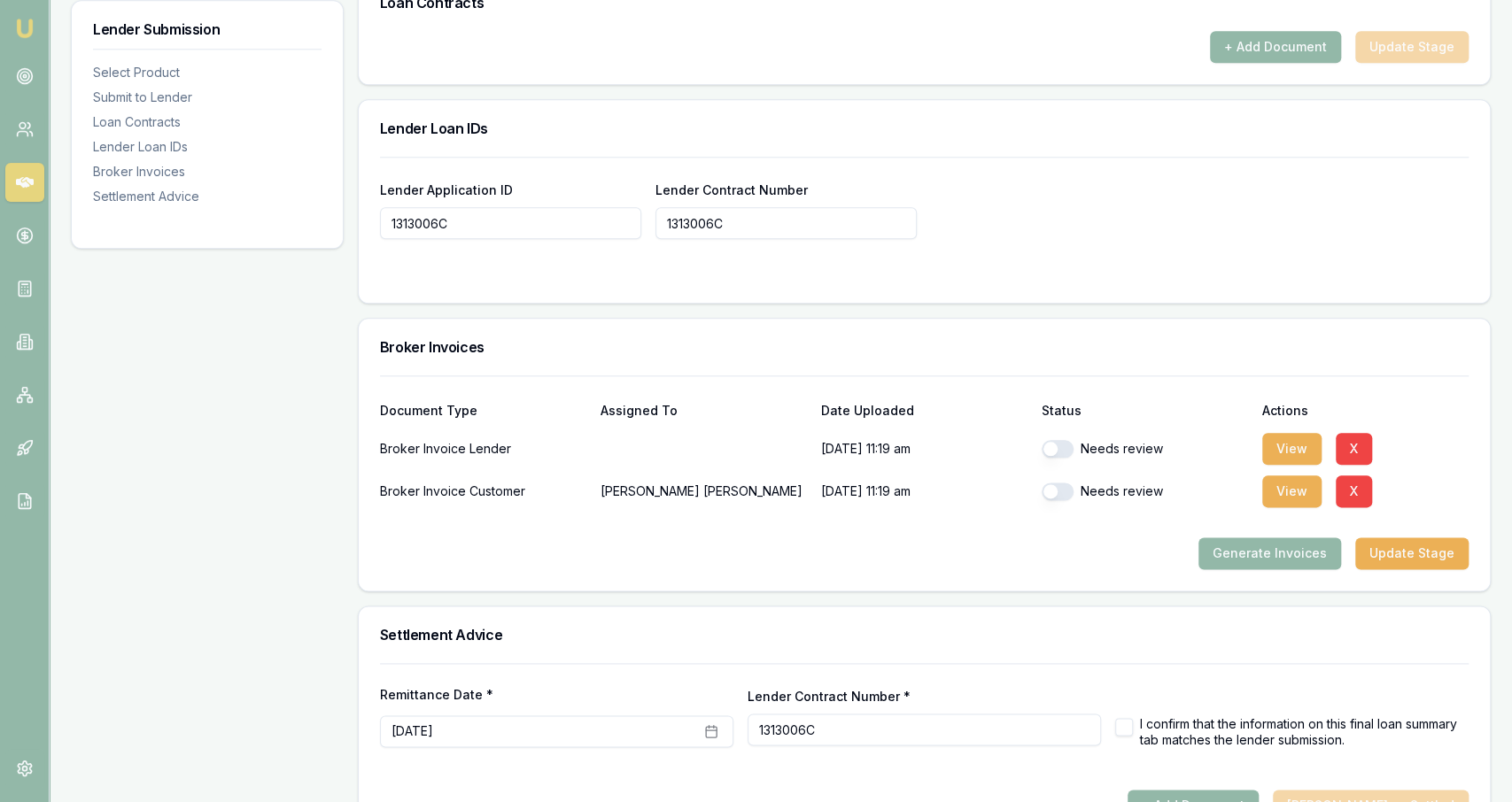
scroll to position [1268, 0]
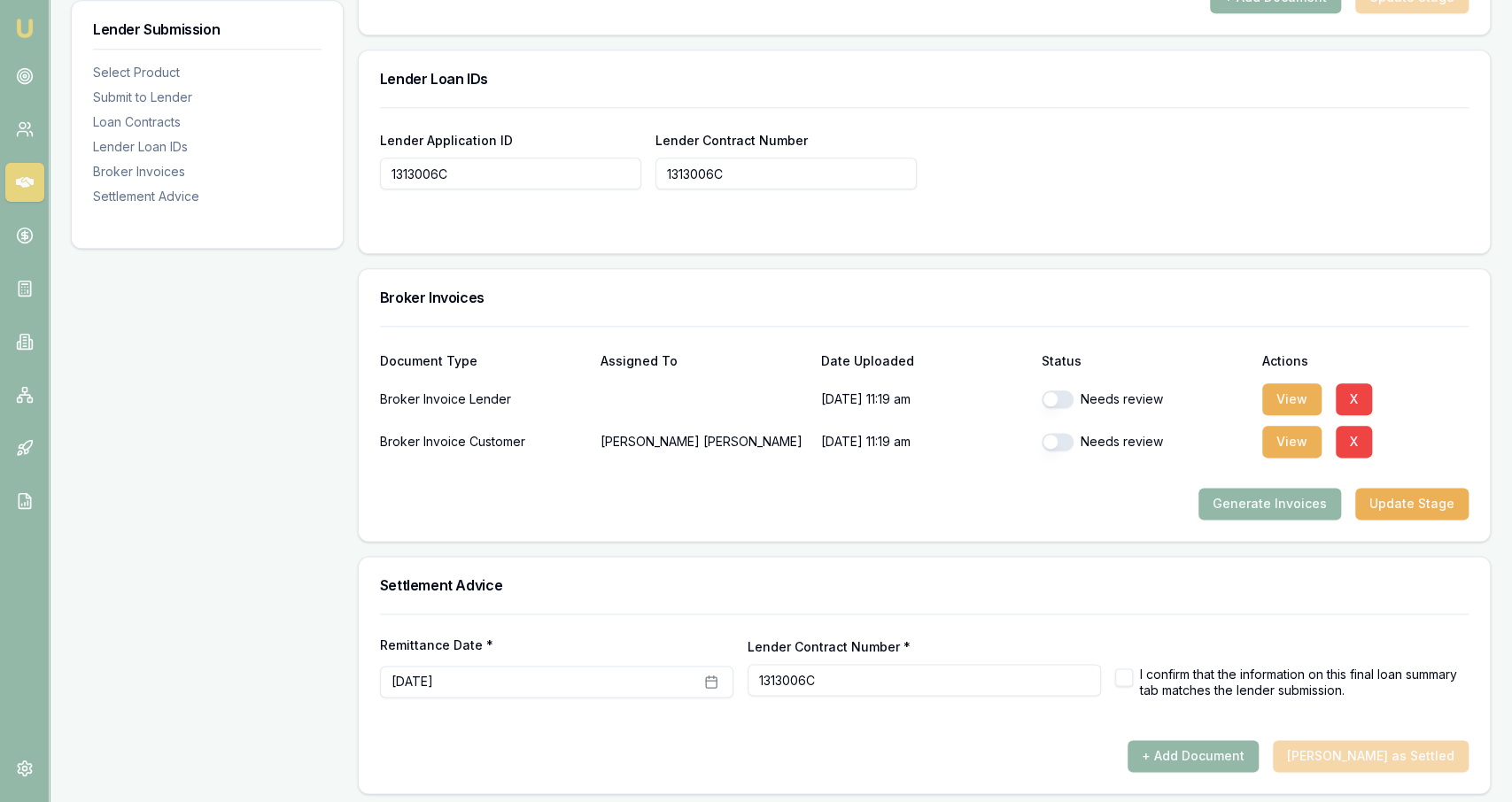
click at [1070, 398] on button "button" at bounding box center [1057, 400] width 32 height 18
checkbox input "true"
click at [1064, 433] on button "button" at bounding box center [1057, 442] width 32 height 18
checkbox input "true"
click at [1276, 427] on button "View" at bounding box center [1292, 442] width 59 height 32
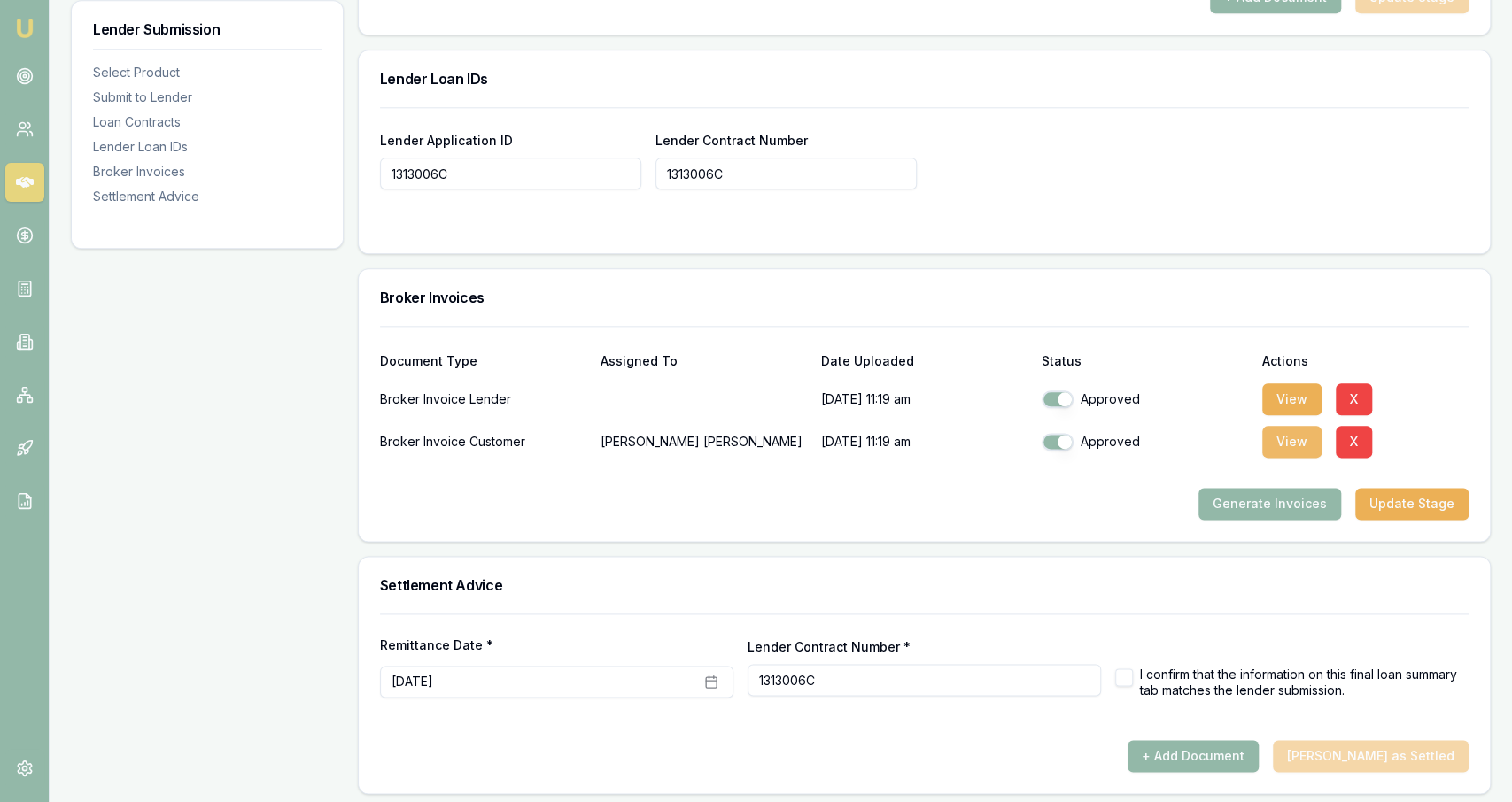
click at [1271, 438] on button "View" at bounding box center [1292, 442] width 59 height 32
click at [705, 680] on icon "button" at bounding box center [711, 682] width 14 height 14
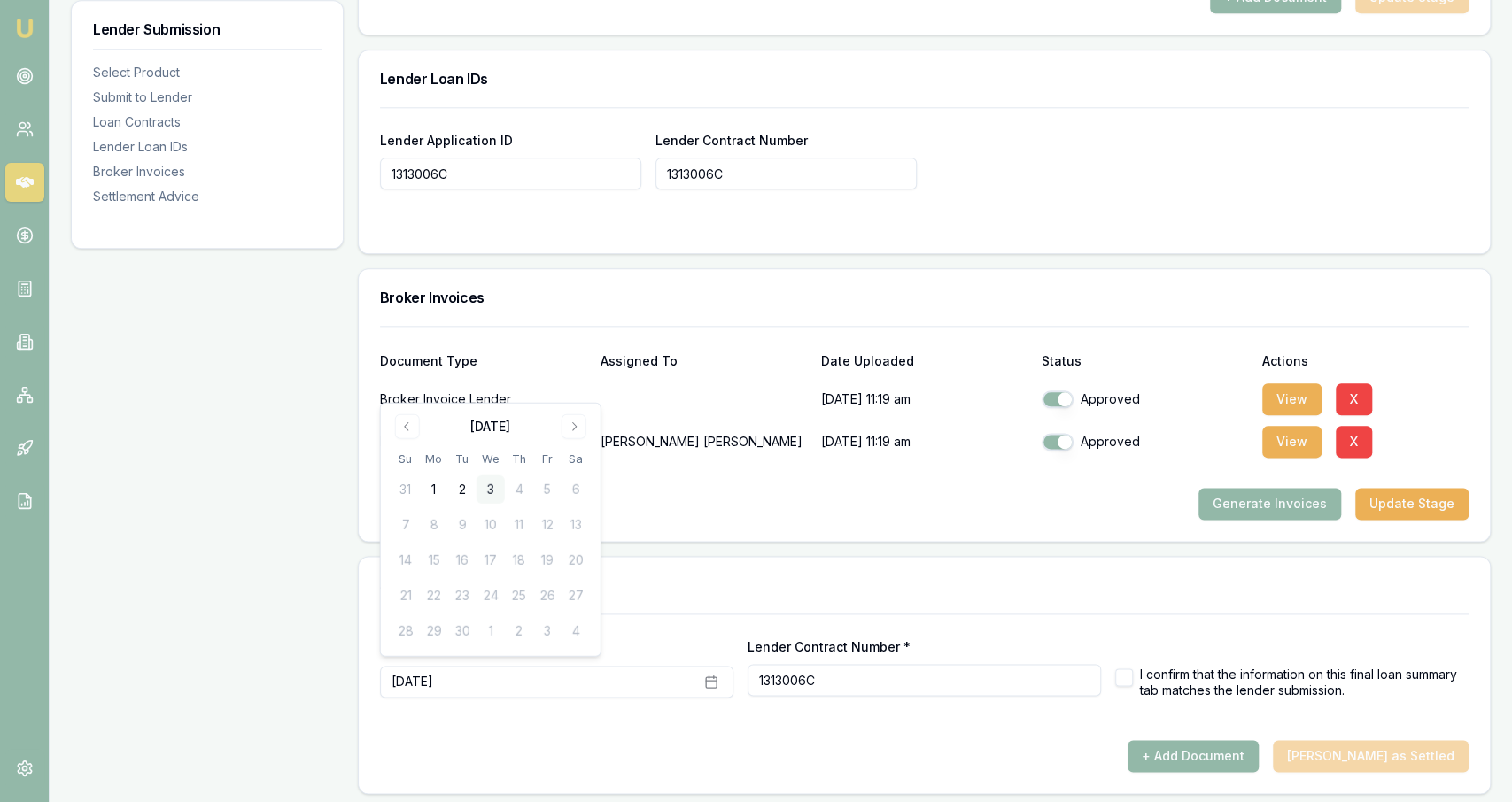
click at [490, 487] on button "3" at bounding box center [491, 489] width 29 height 29
click at [1283, 709] on form "Remittance Date * [DATE] Lender Contract Number * 1313006C I confirm that the i…" at bounding box center [924, 677] width 1088 height 126
click at [1286, 506] on button "Generate Invoices" at bounding box center [1269, 503] width 142 height 32
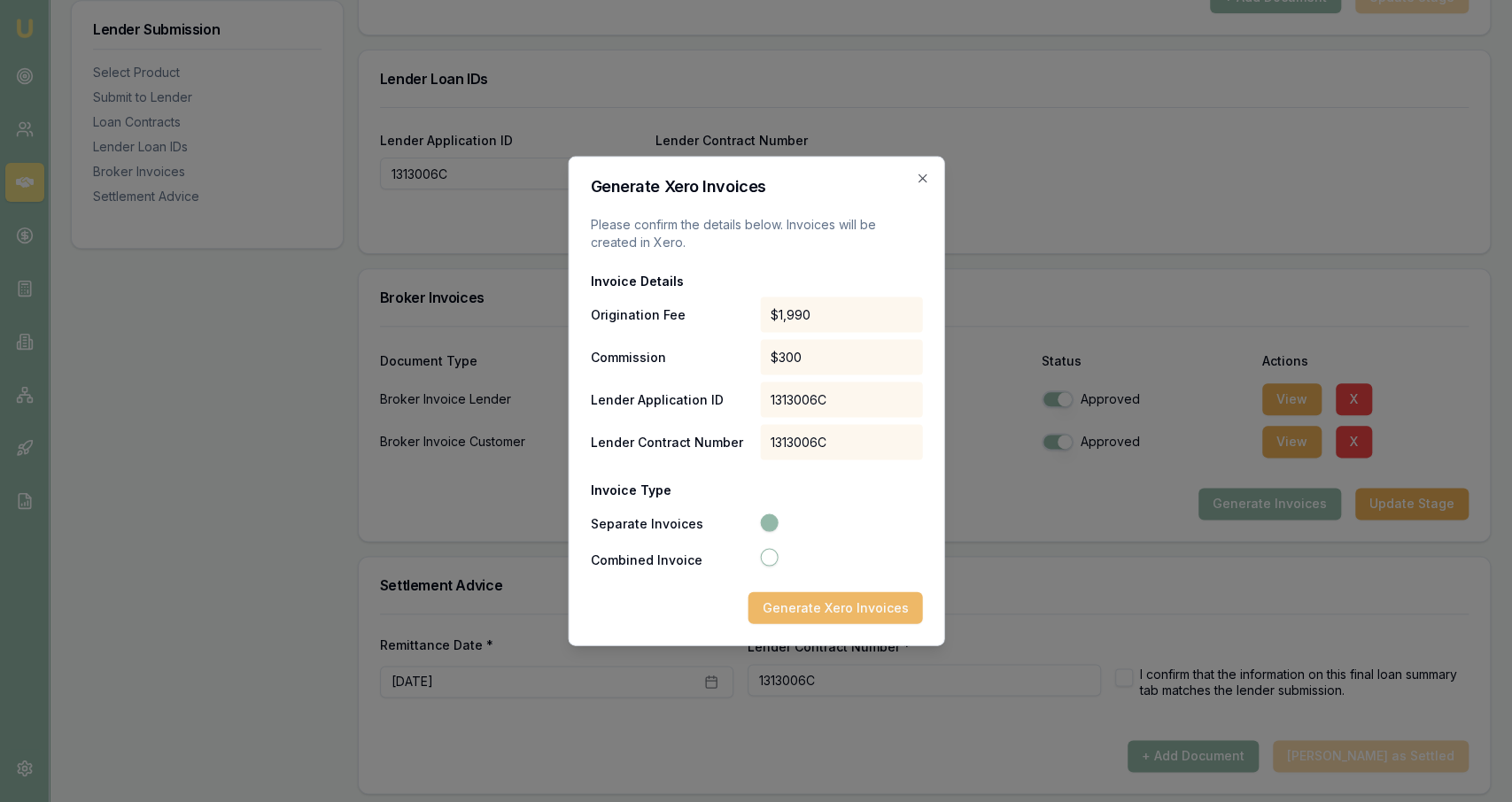
click at [884, 595] on button "Generate Xero Invoices" at bounding box center [835, 608] width 174 height 32
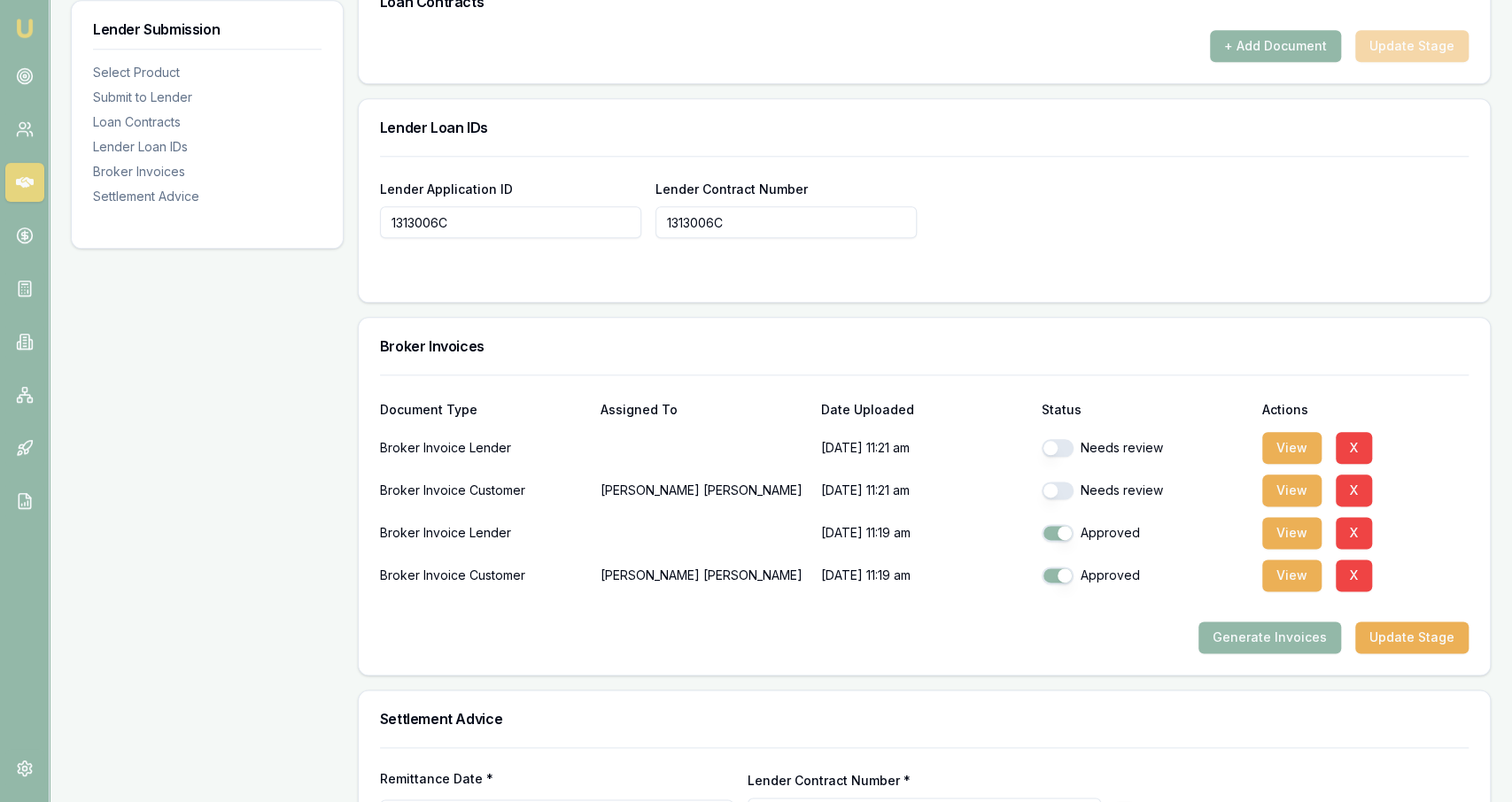
scroll to position [1262, 0]
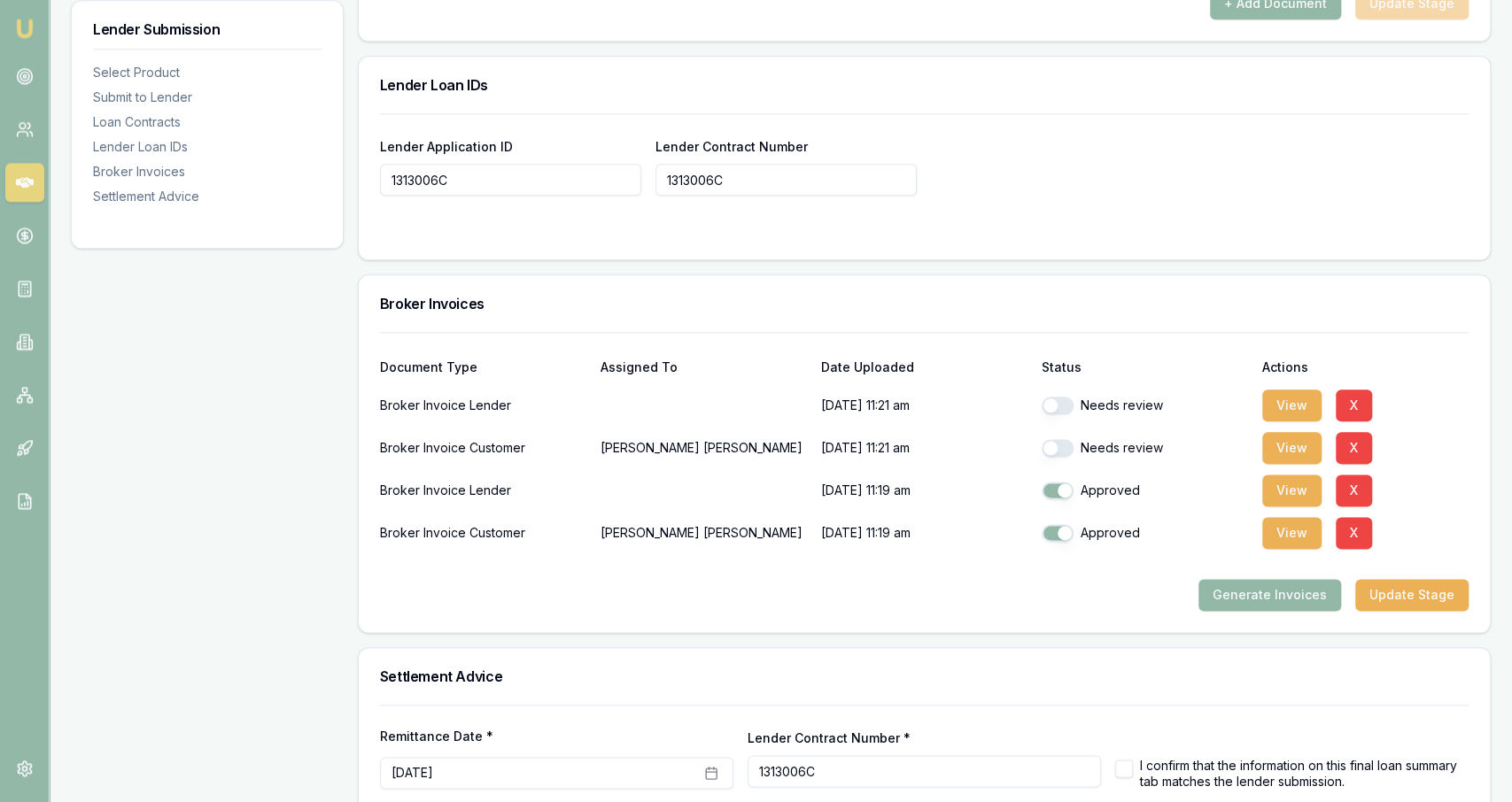
click at [1055, 401] on button "button" at bounding box center [1057, 405] width 32 height 18
checkbox input "true"
click at [1063, 441] on button "button" at bounding box center [1057, 447] width 32 height 18
checkbox input "true"
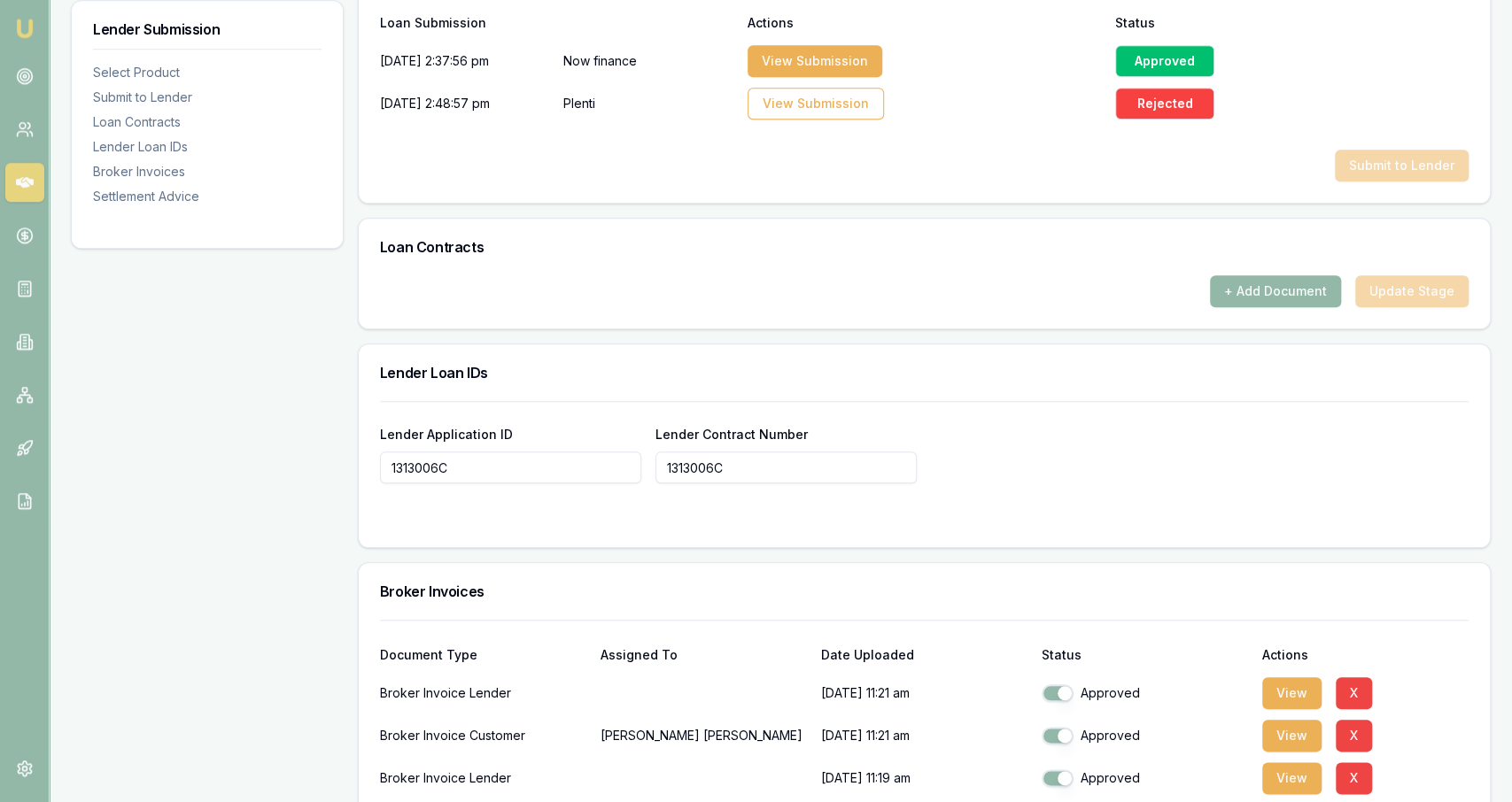
scroll to position [1353, 0]
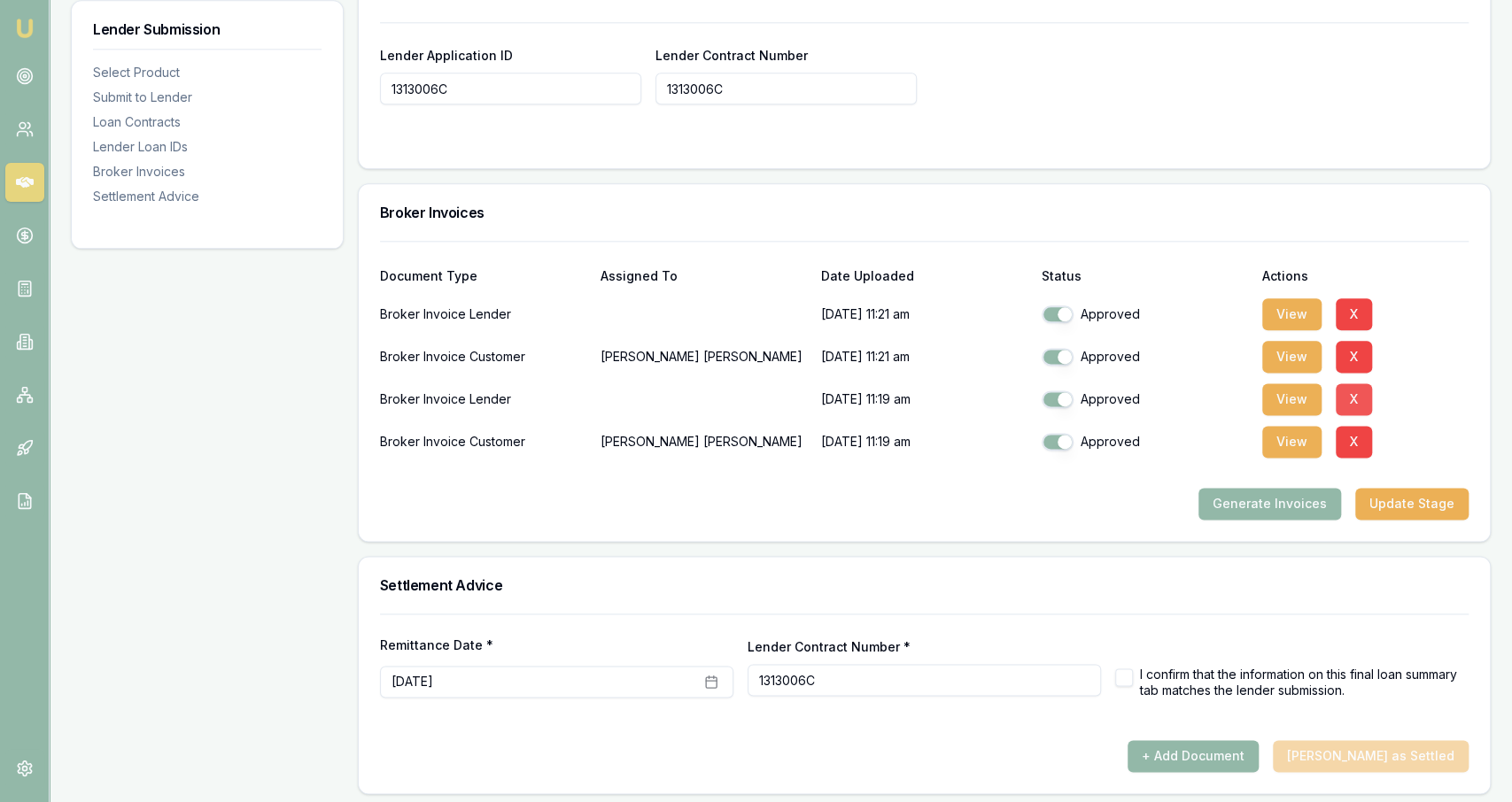
click at [1357, 384] on button "X" at bounding box center [1354, 399] width 36 height 32
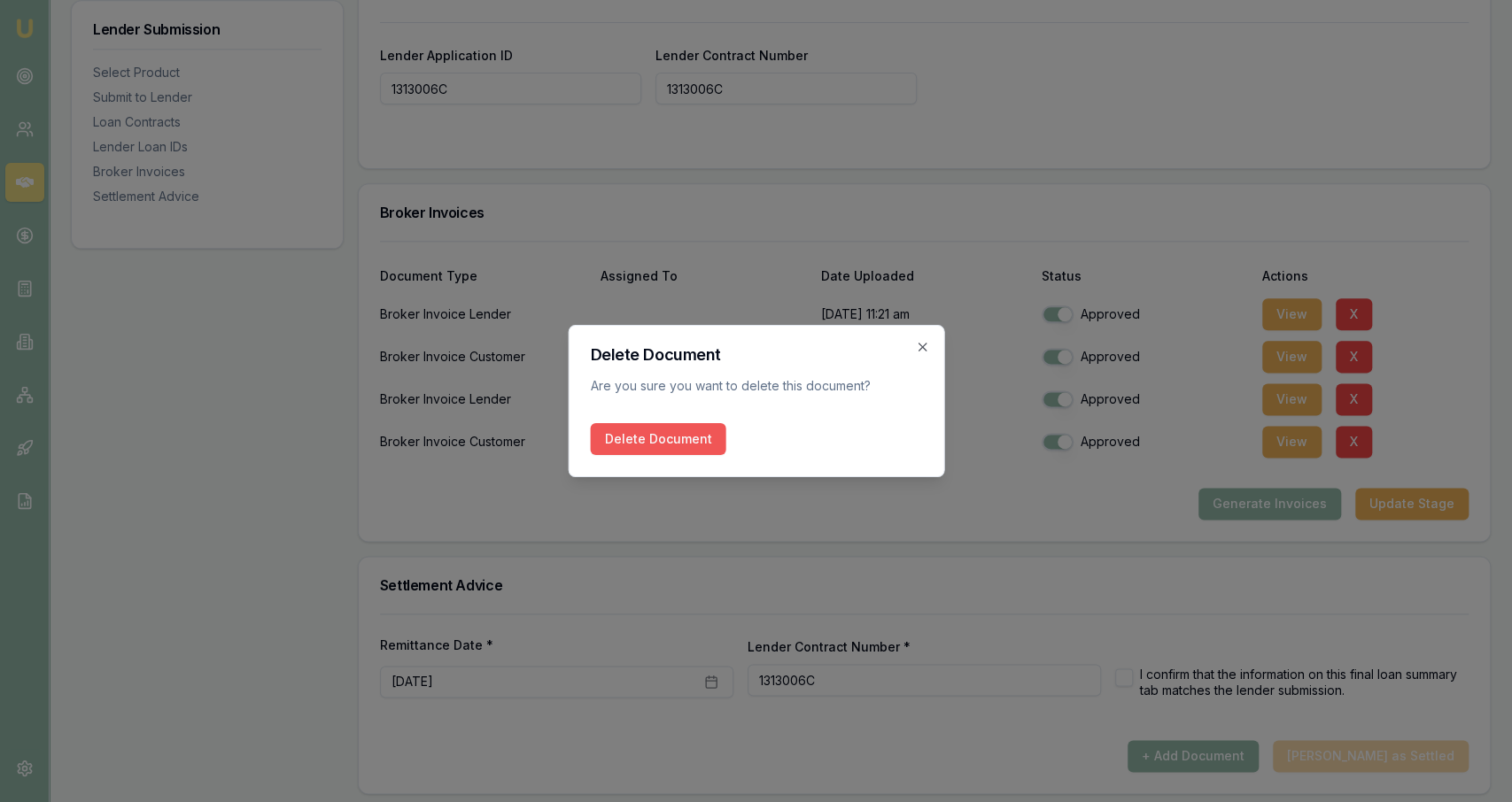
click at [680, 448] on button "Delete Document" at bounding box center [658, 439] width 136 height 32
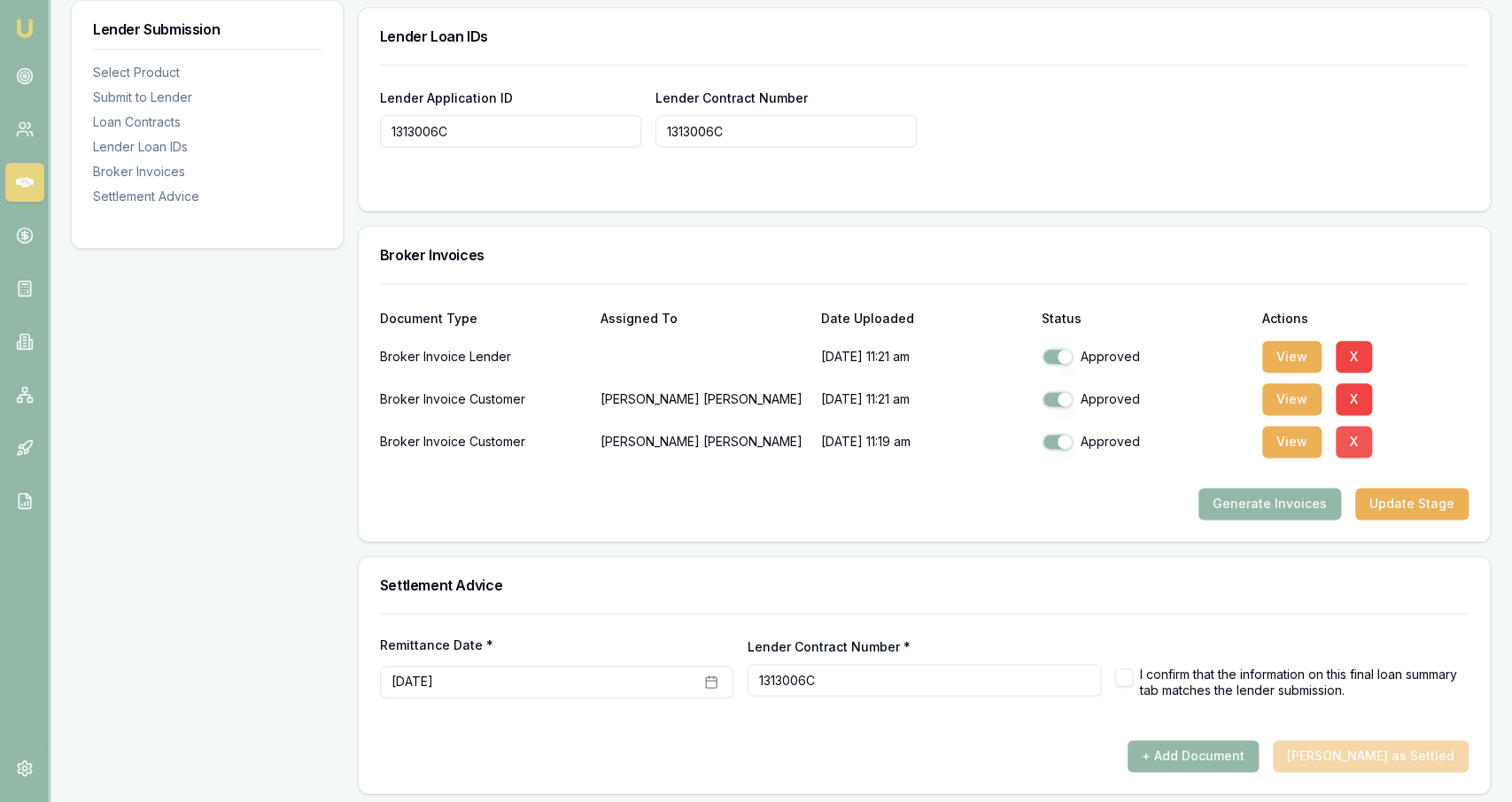
click at [1358, 435] on button "X" at bounding box center [1354, 442] width 36 height 32
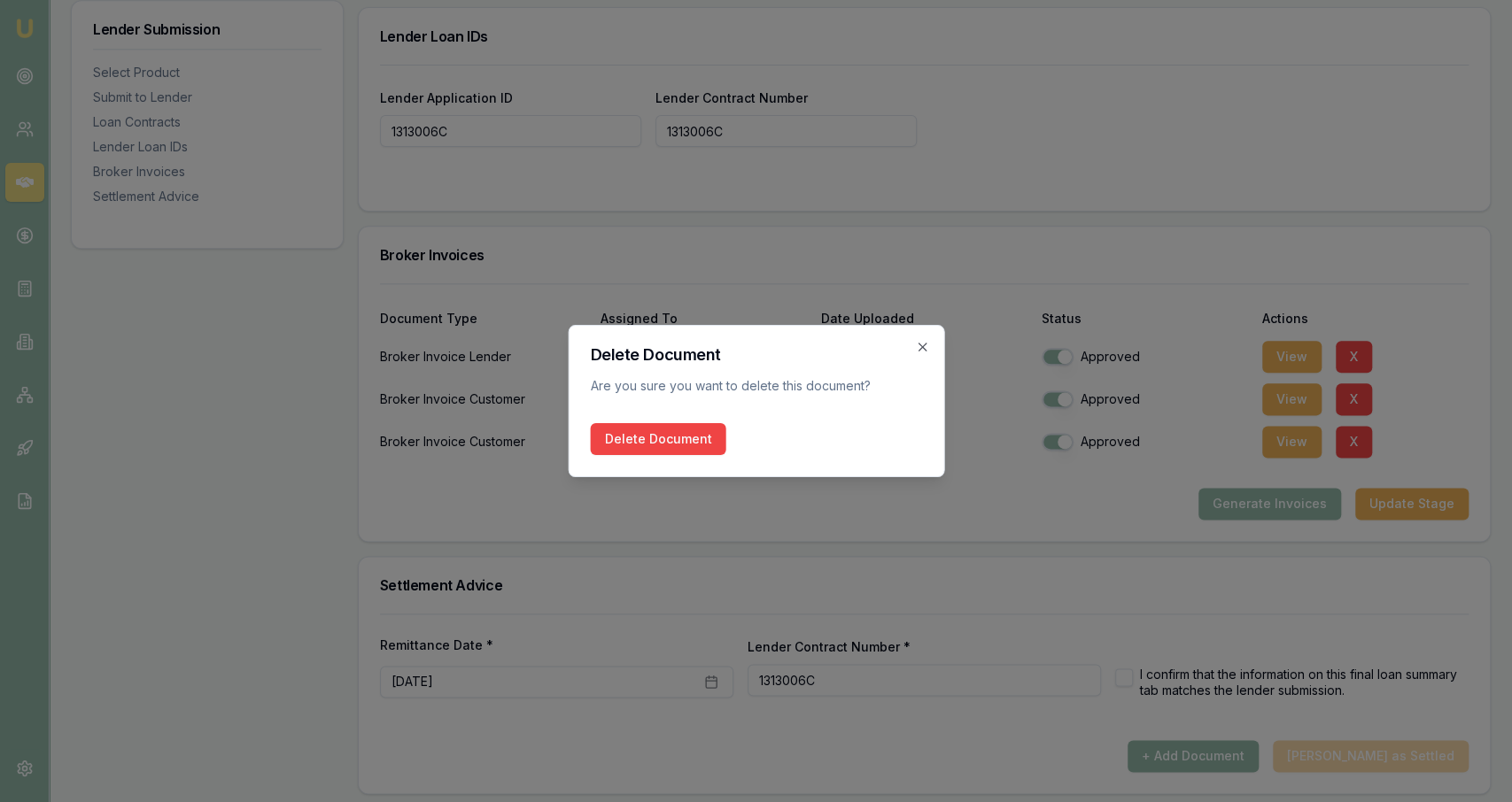
click at [692, 457] on div "Delete Document Are you sure you want to delete this document? Delete Document …" at bounding box center [756, 401] width 377 height 152
click at [689, 437] on button "Delete Document" at bounding box center [658, 439] width 136 height 32
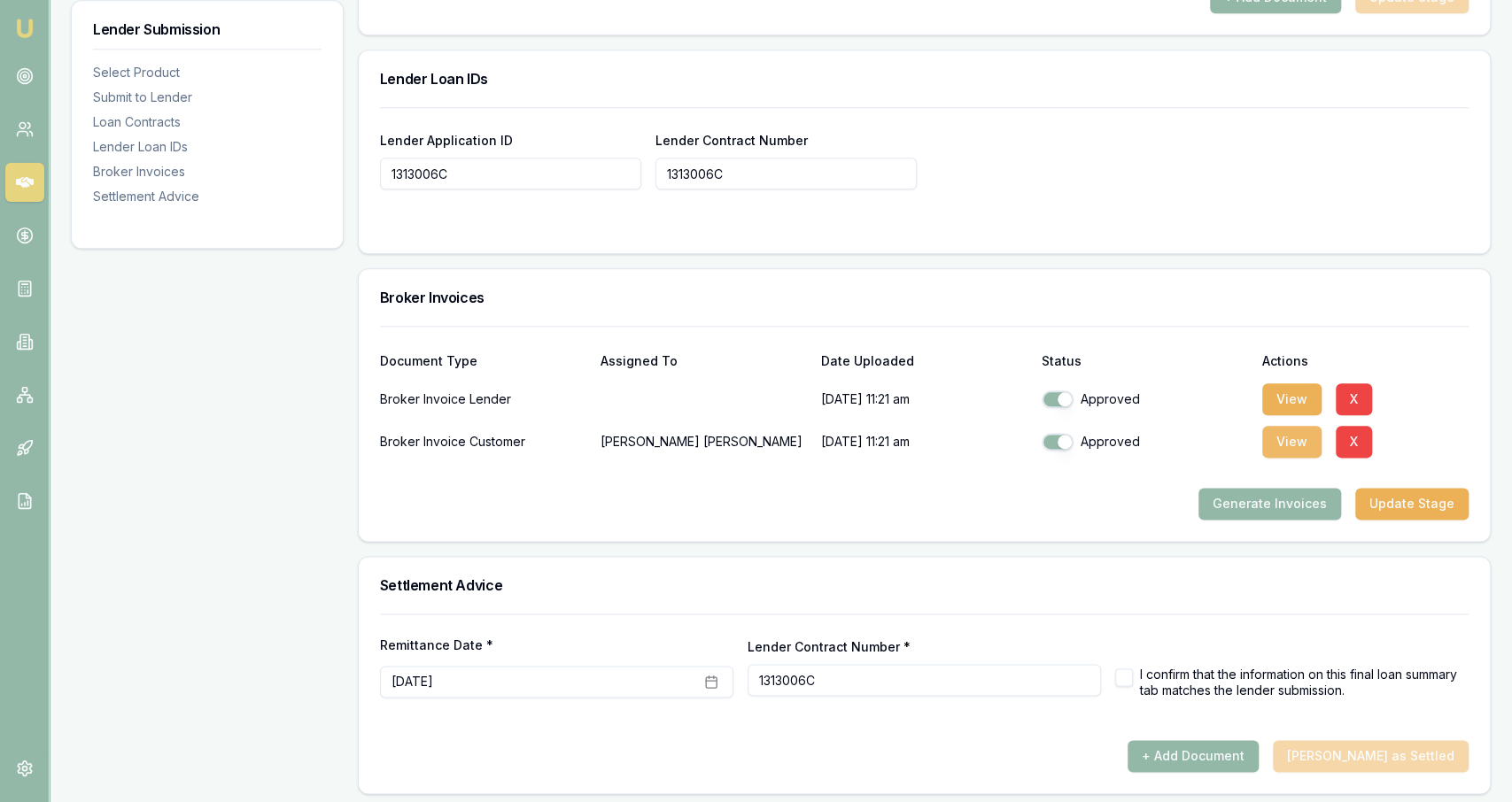
click at [1270, 434] on button "View" at bounding box center [1292, 442] width 59 height 32
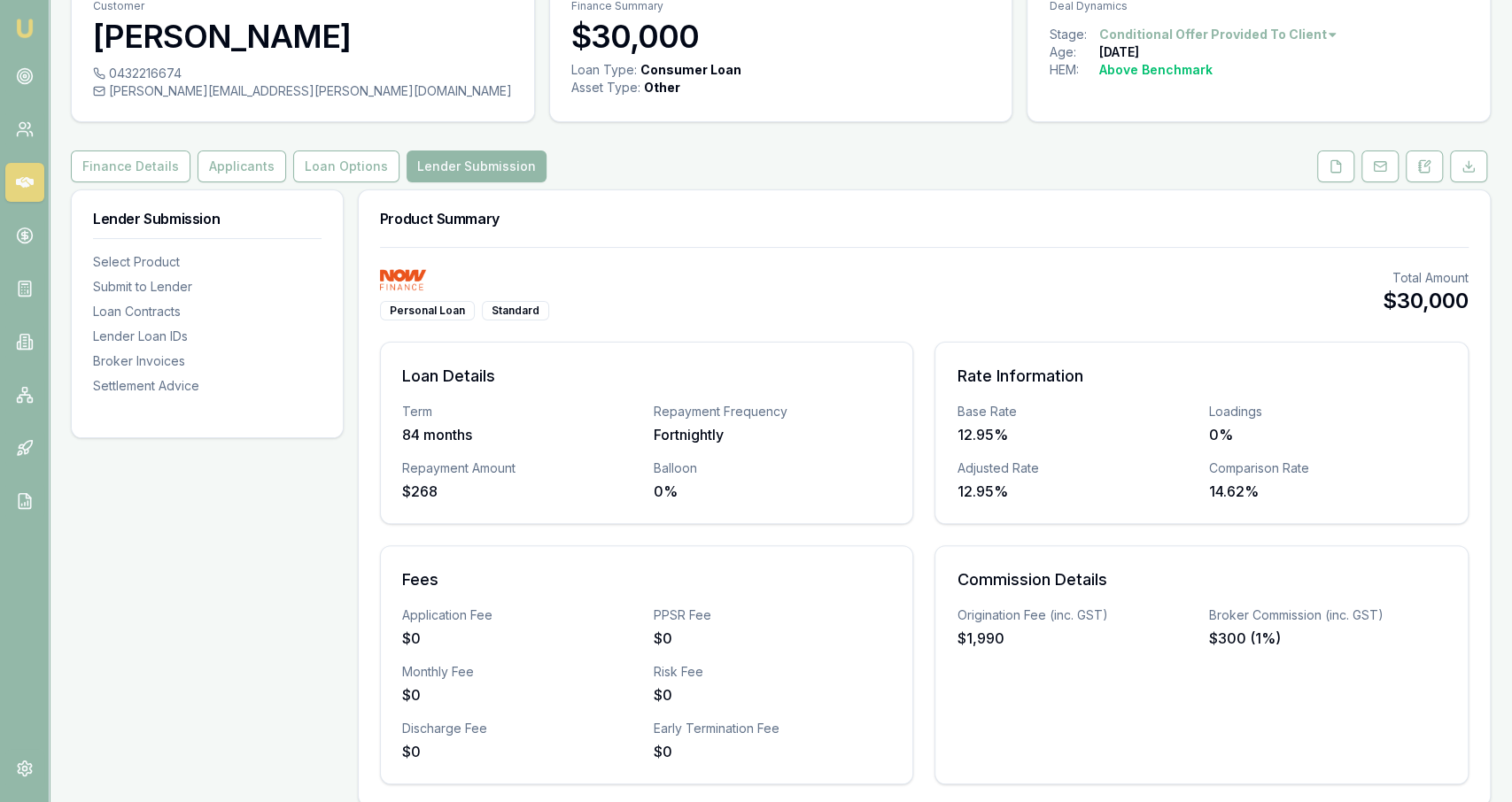
scroll to position [0, 0]
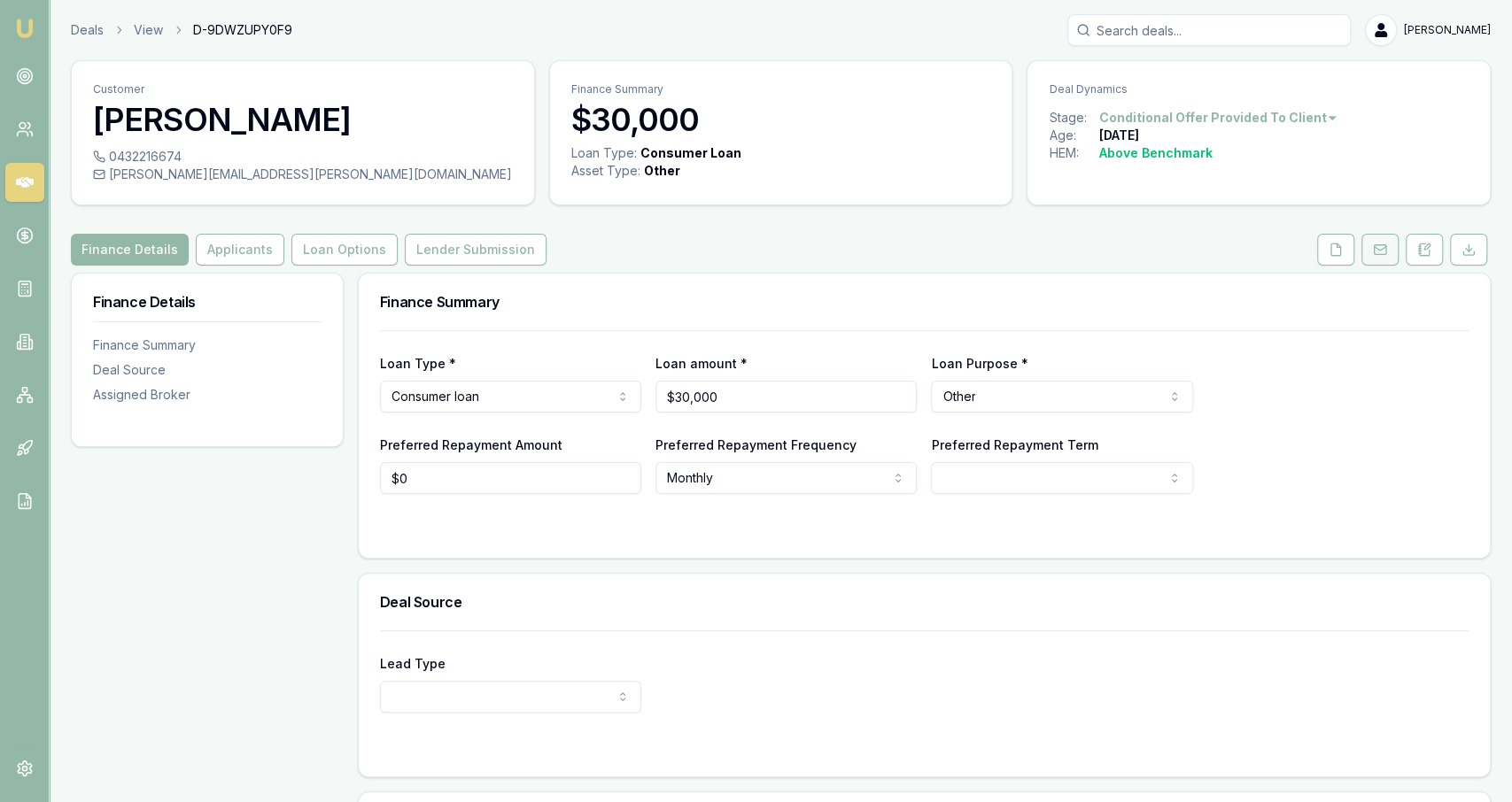
click at [1364, 249] on button at bounding box center [1380, 249] width 37 height 32
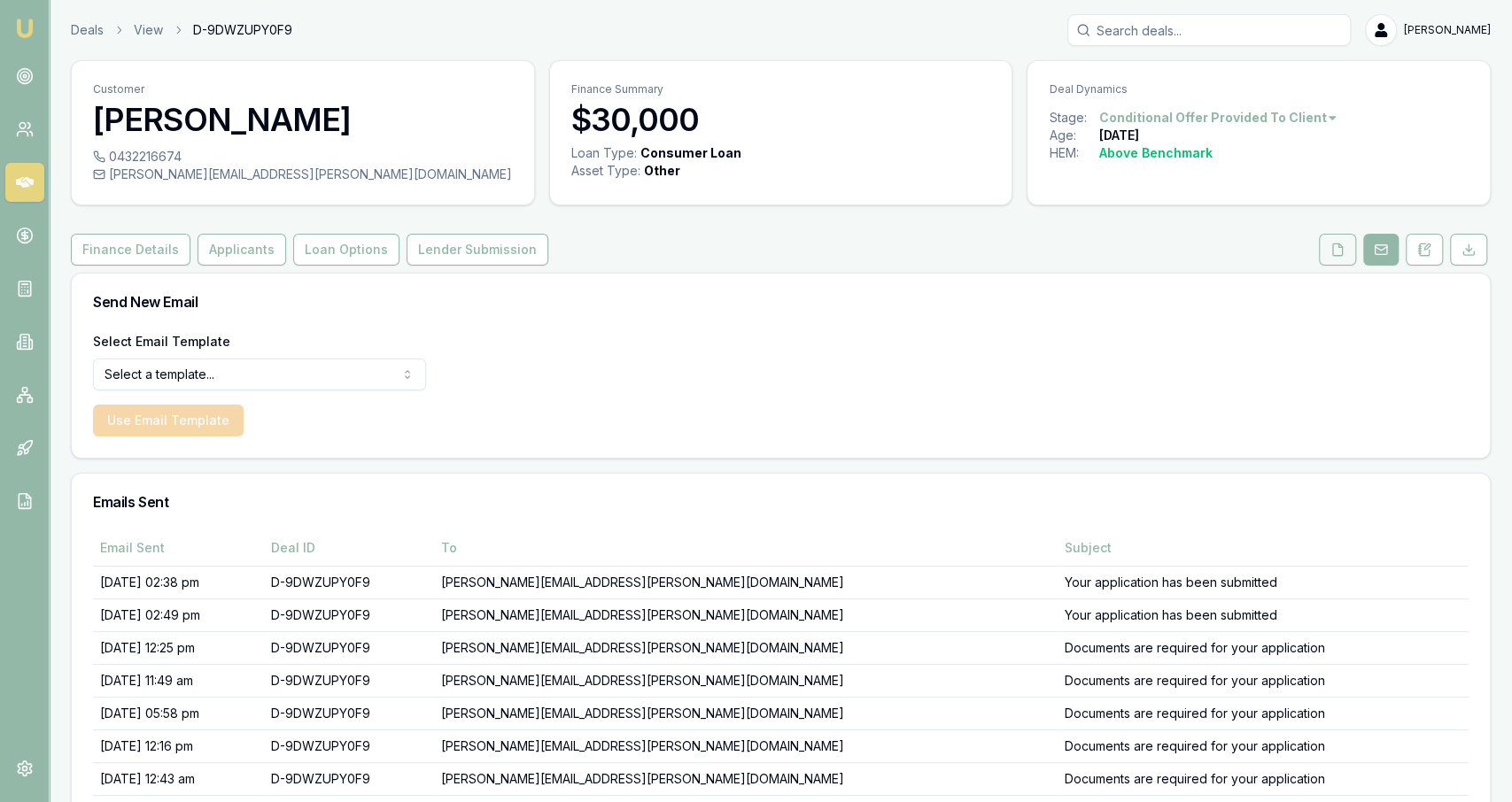
click at [1346, 255] on button at bounding box center [1337, 249] width 37 height 32
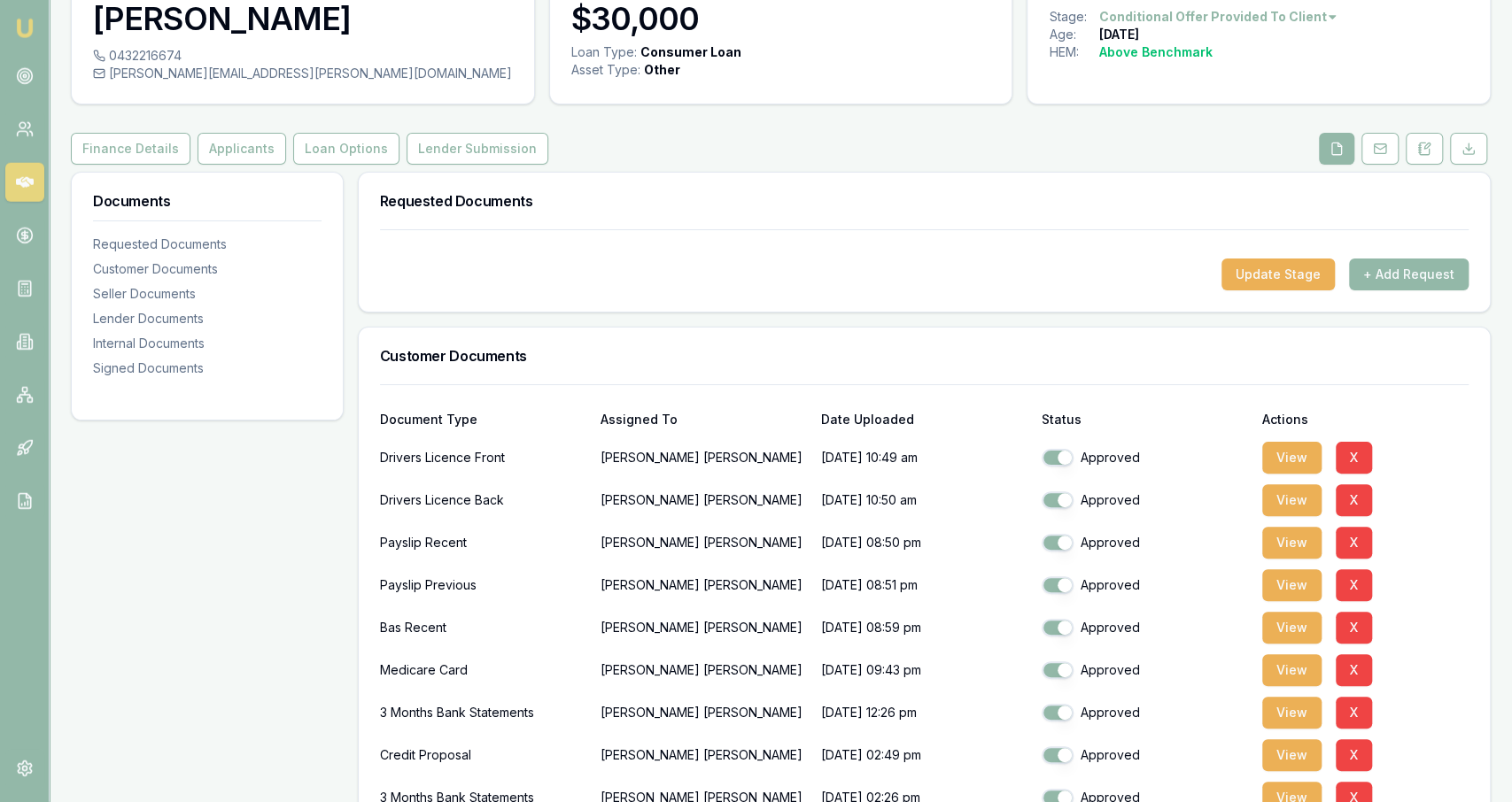
scroll to position [102, 0]
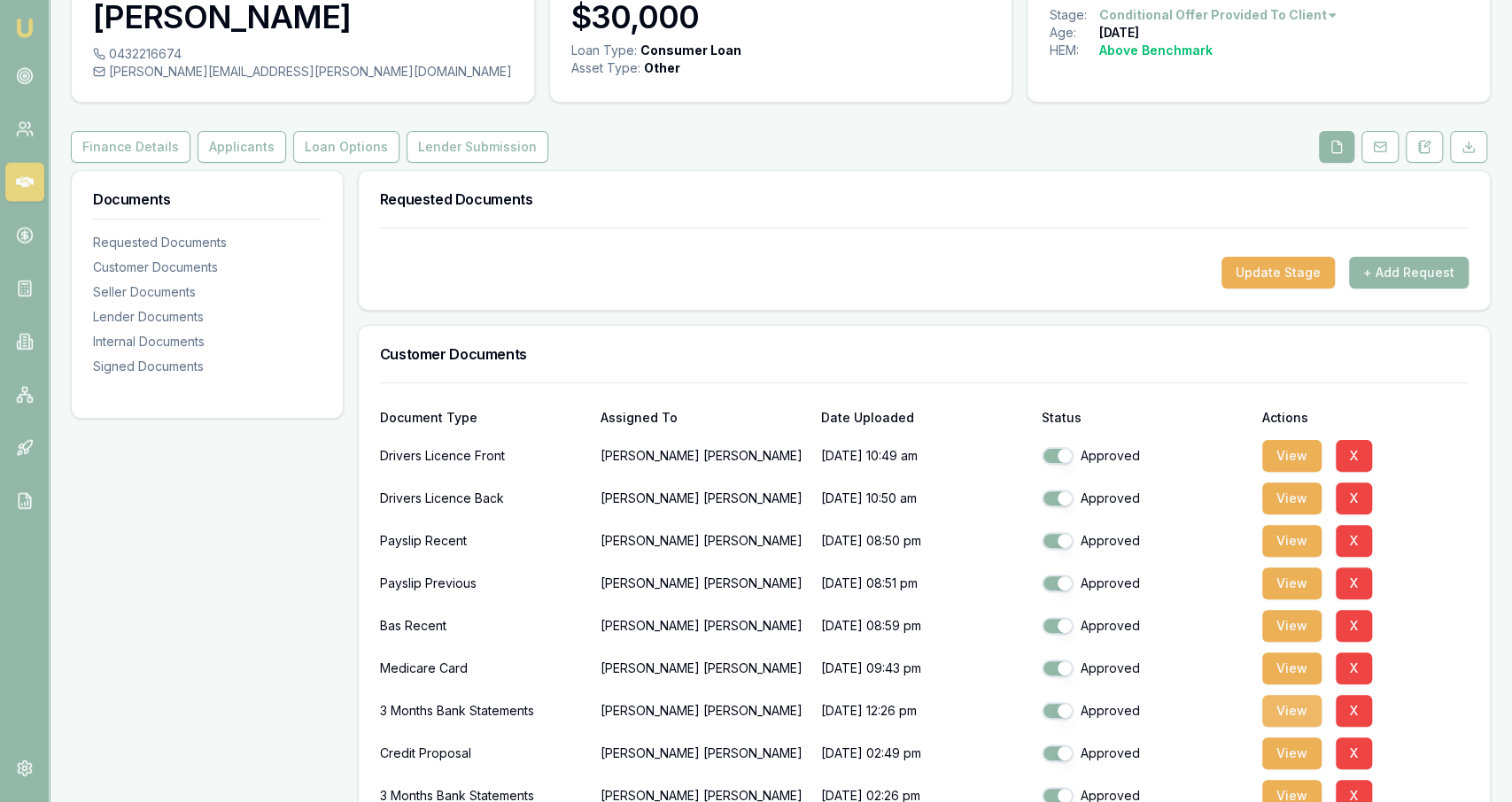
click at [1287, 716] on button "View" at bounding box center [1292, 710] width 59 height 32
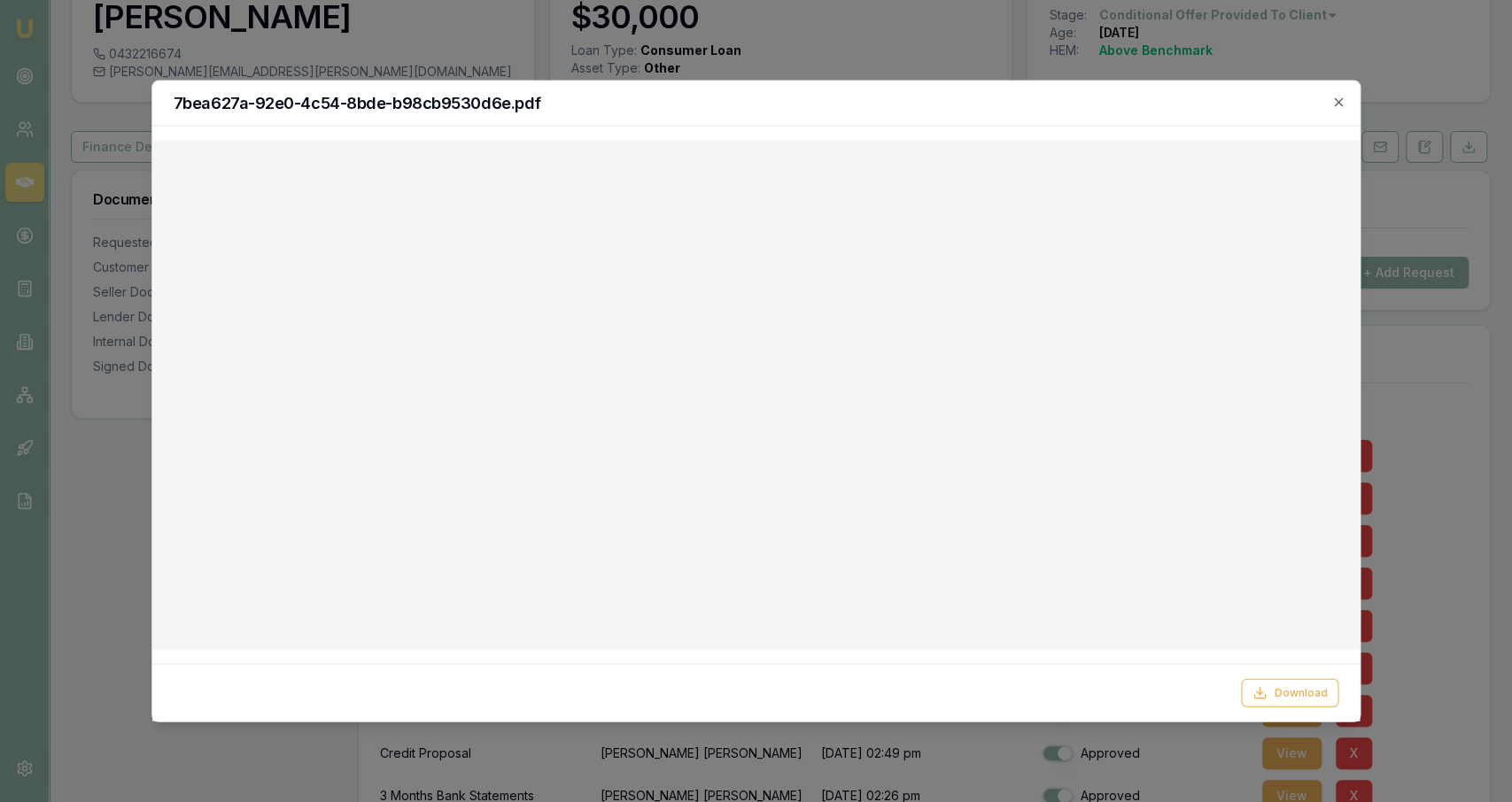
click at [972, 27] on div at bounding box center [756, 401] width 1512 height 802
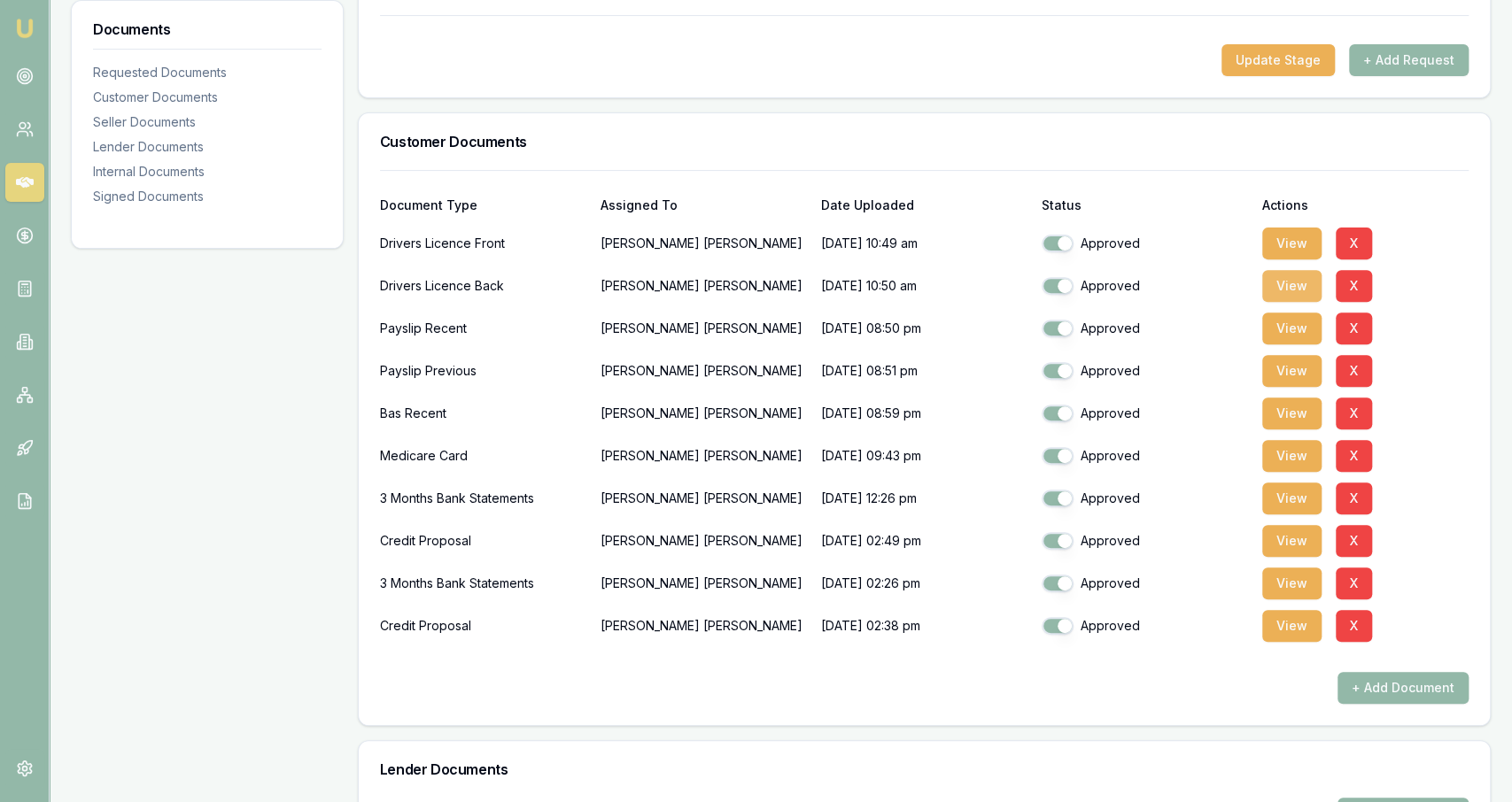
scroll to position [316, 0]
click at [1306, 585] on button "View" at bounding box center [1292, 582] width 59 height 32
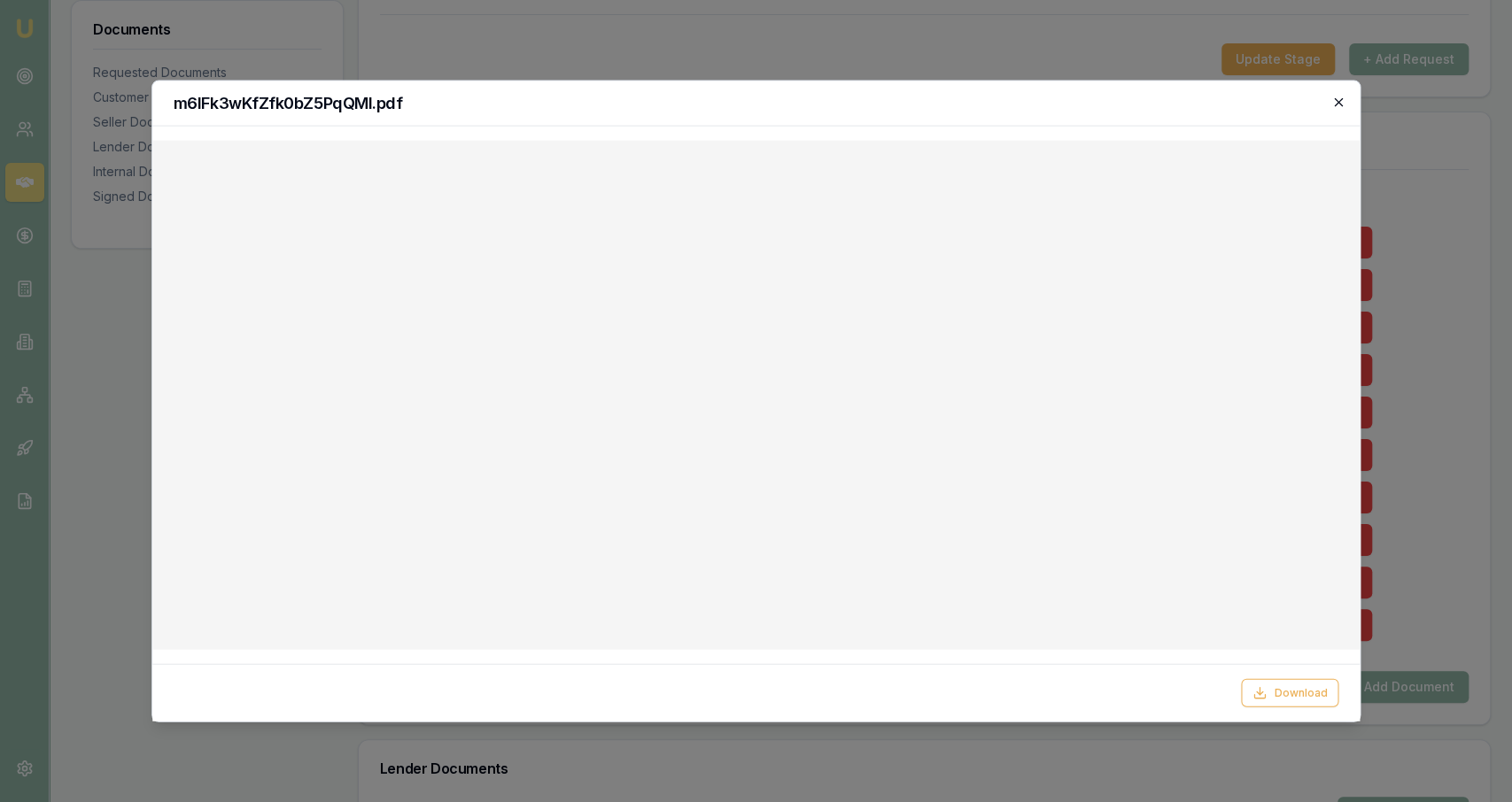
click at [1337, 101] on icon "button" at bounding box center [1338, 102] width 14 height 14
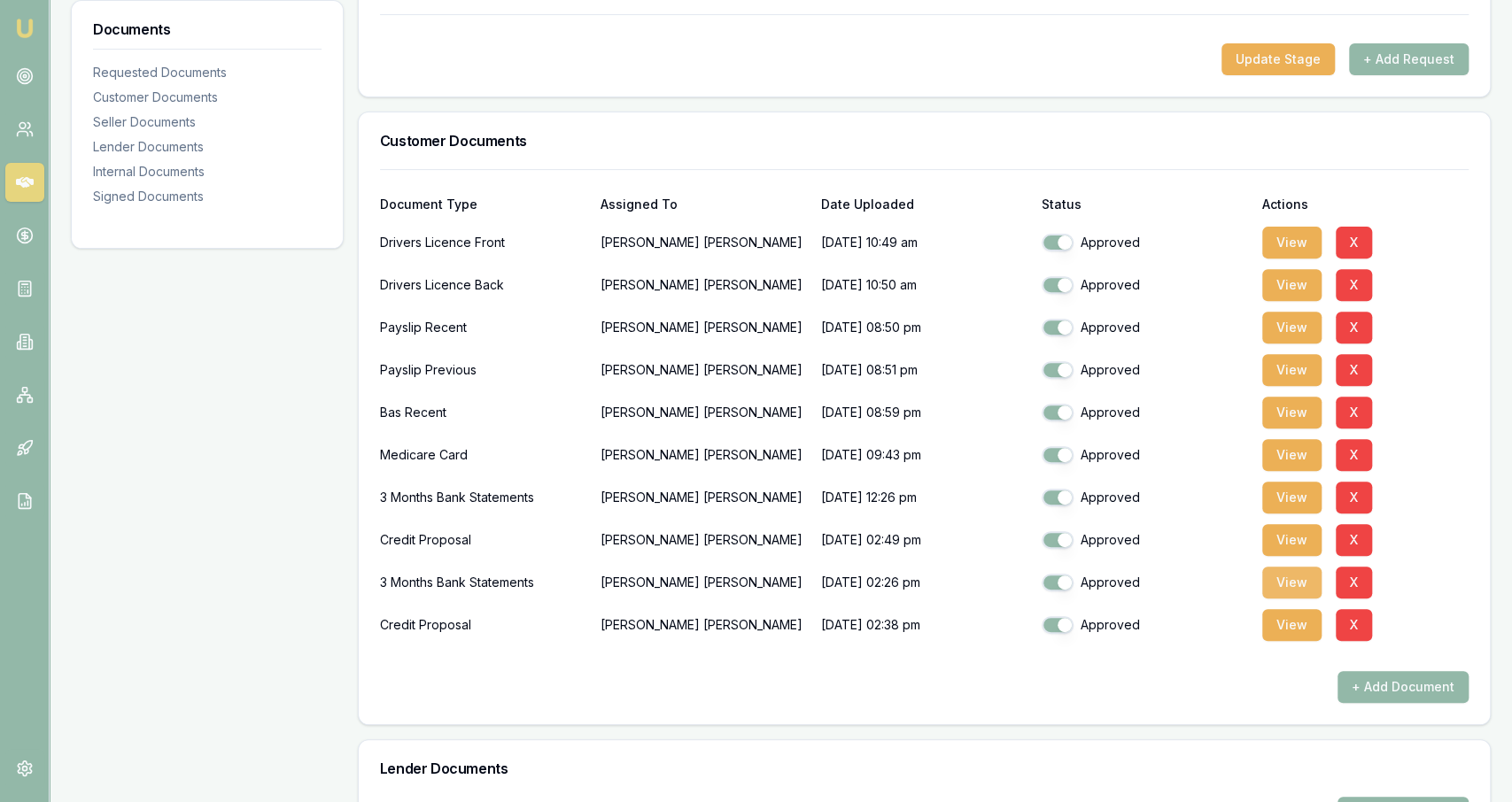
click at [1279, 583] on button "View" at bounding box center [1292, 582] width 59 height 32
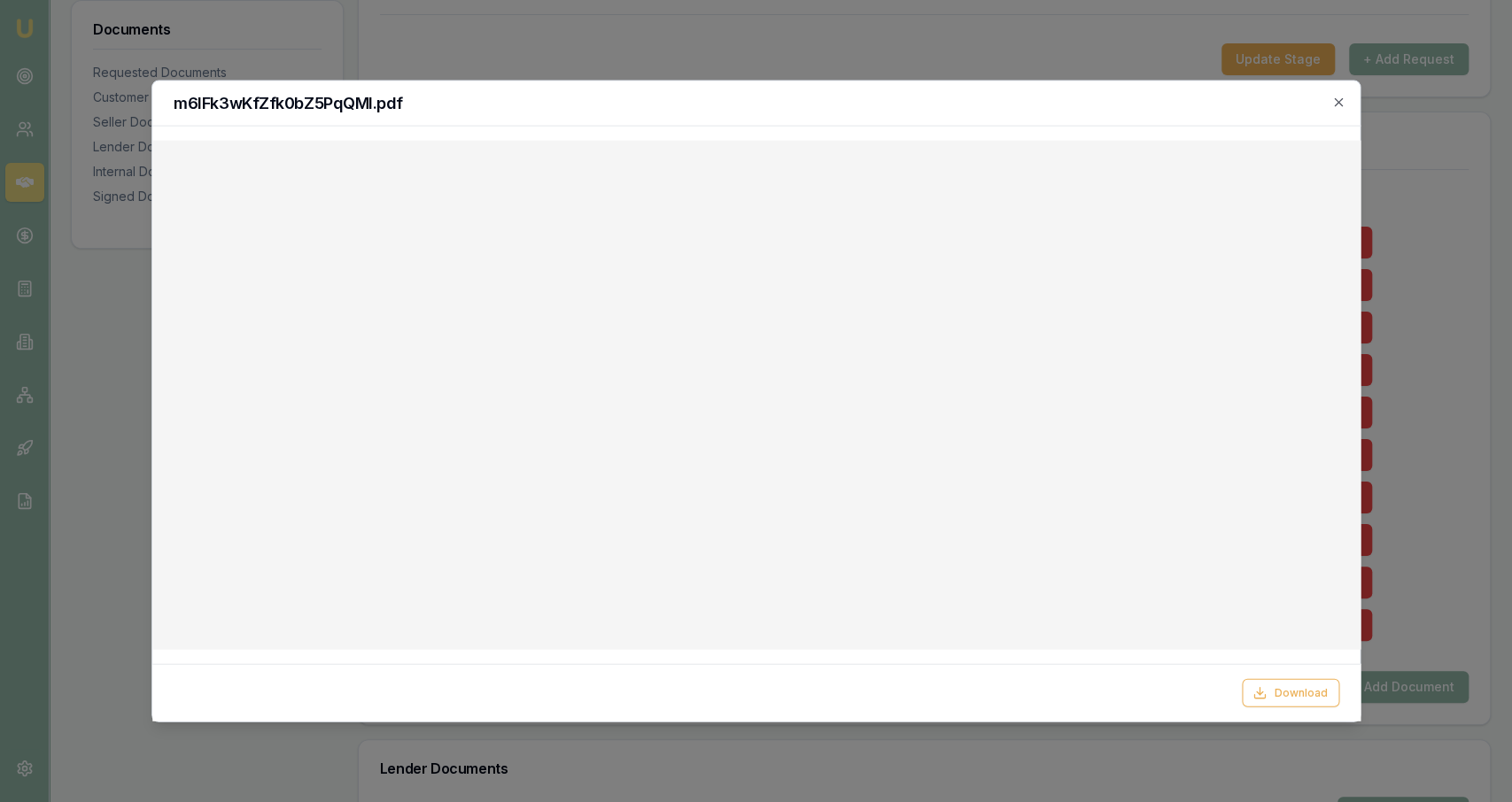
click at [911, 54] on div at bounding box center [756, 401] width 1512 height 802
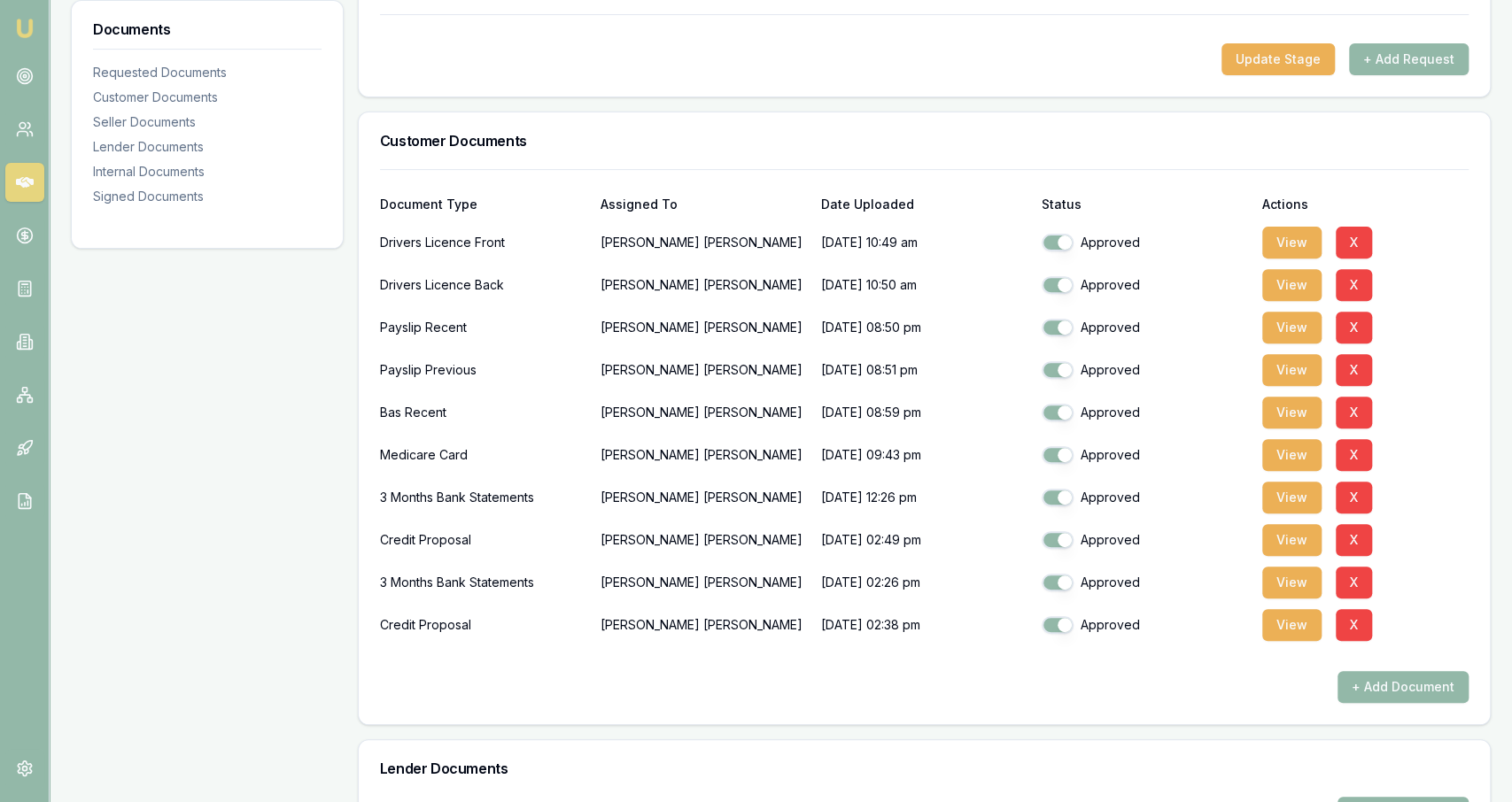
scroll to position [0, 0]
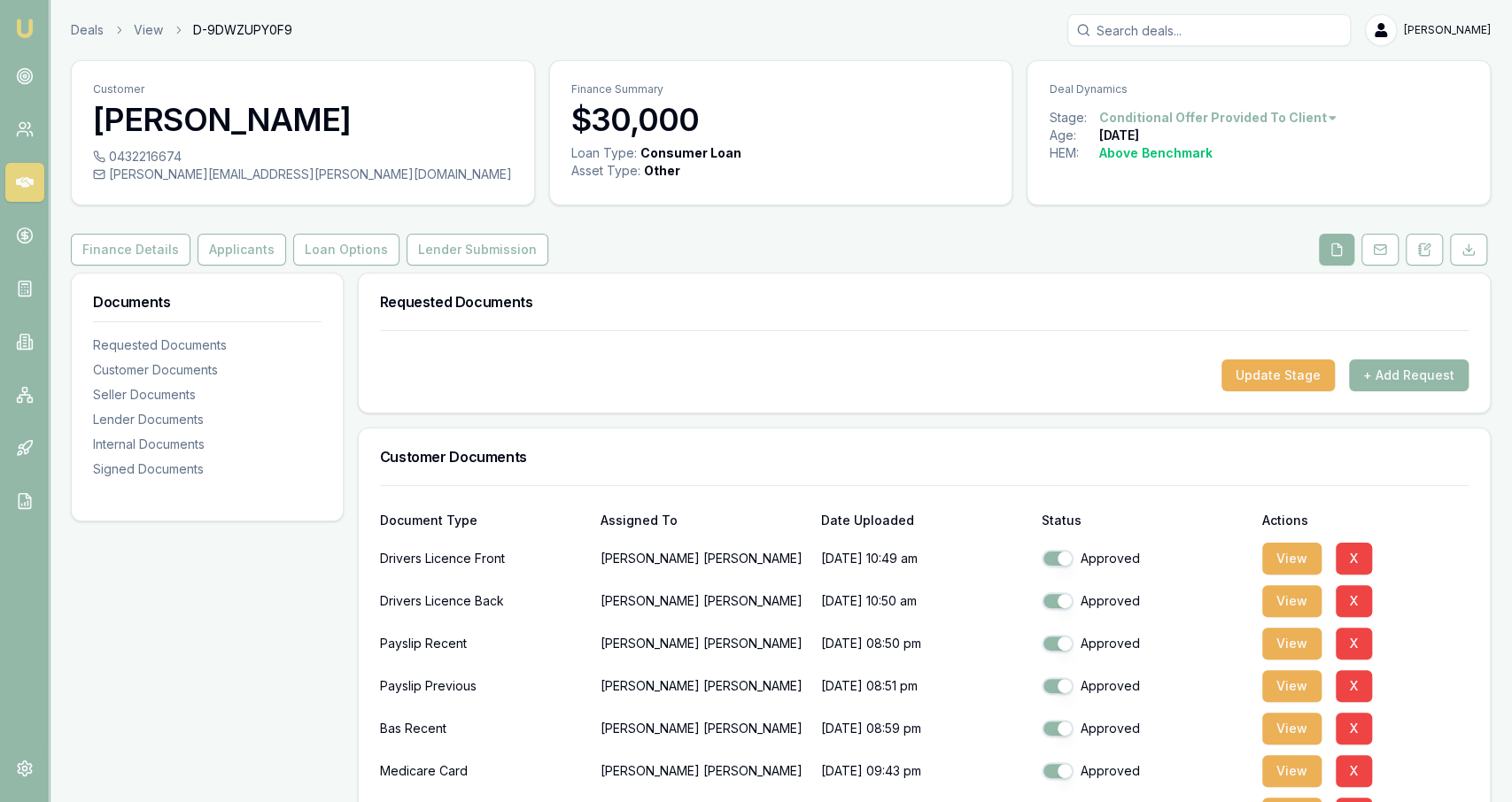
click at [247, 234] on button "Applicants" at bounding box center [242, 249] width 89 height 32
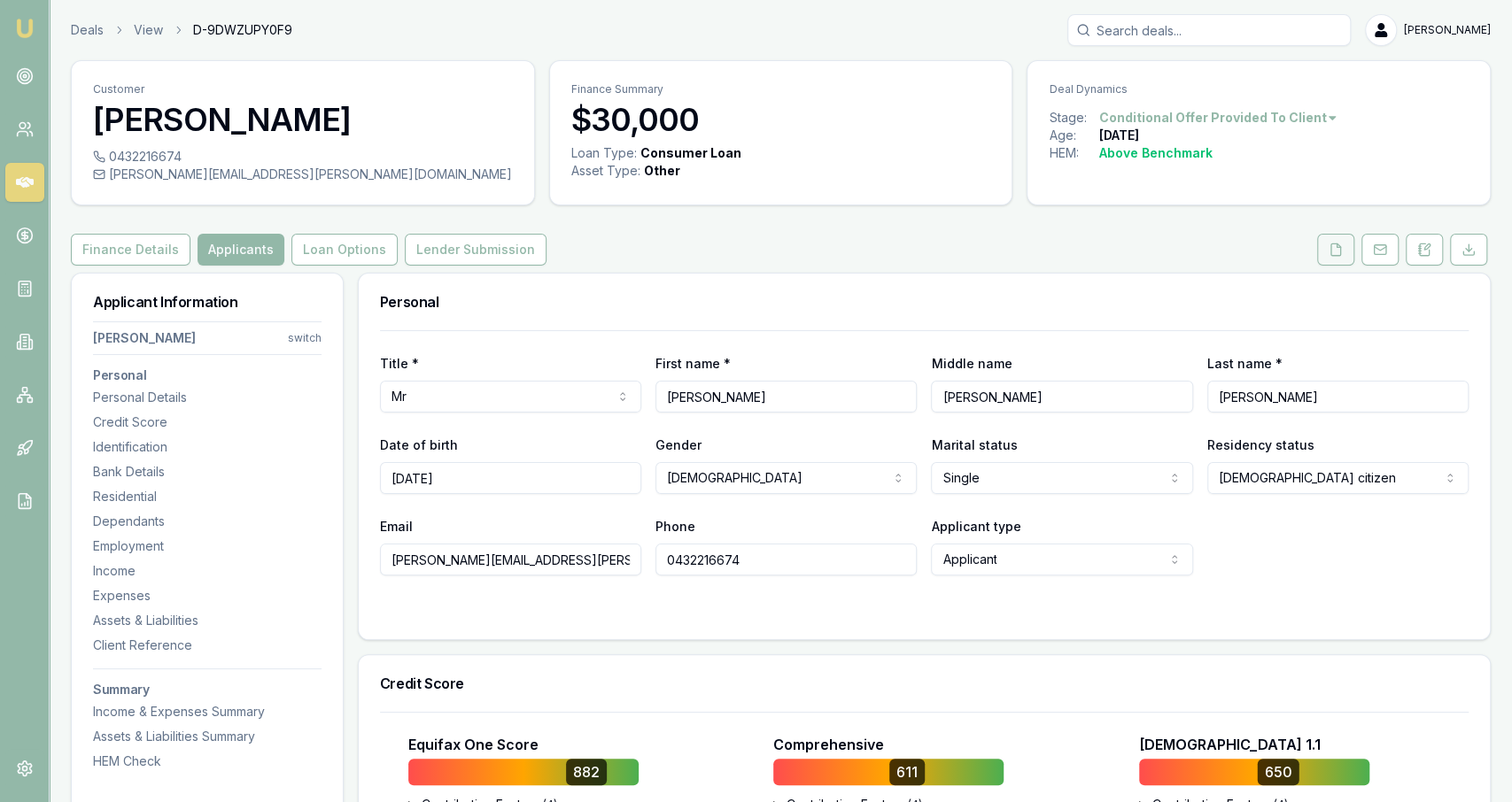
click at [1321, 243] on button at bounding box center [1335, 249] width 37 height 32
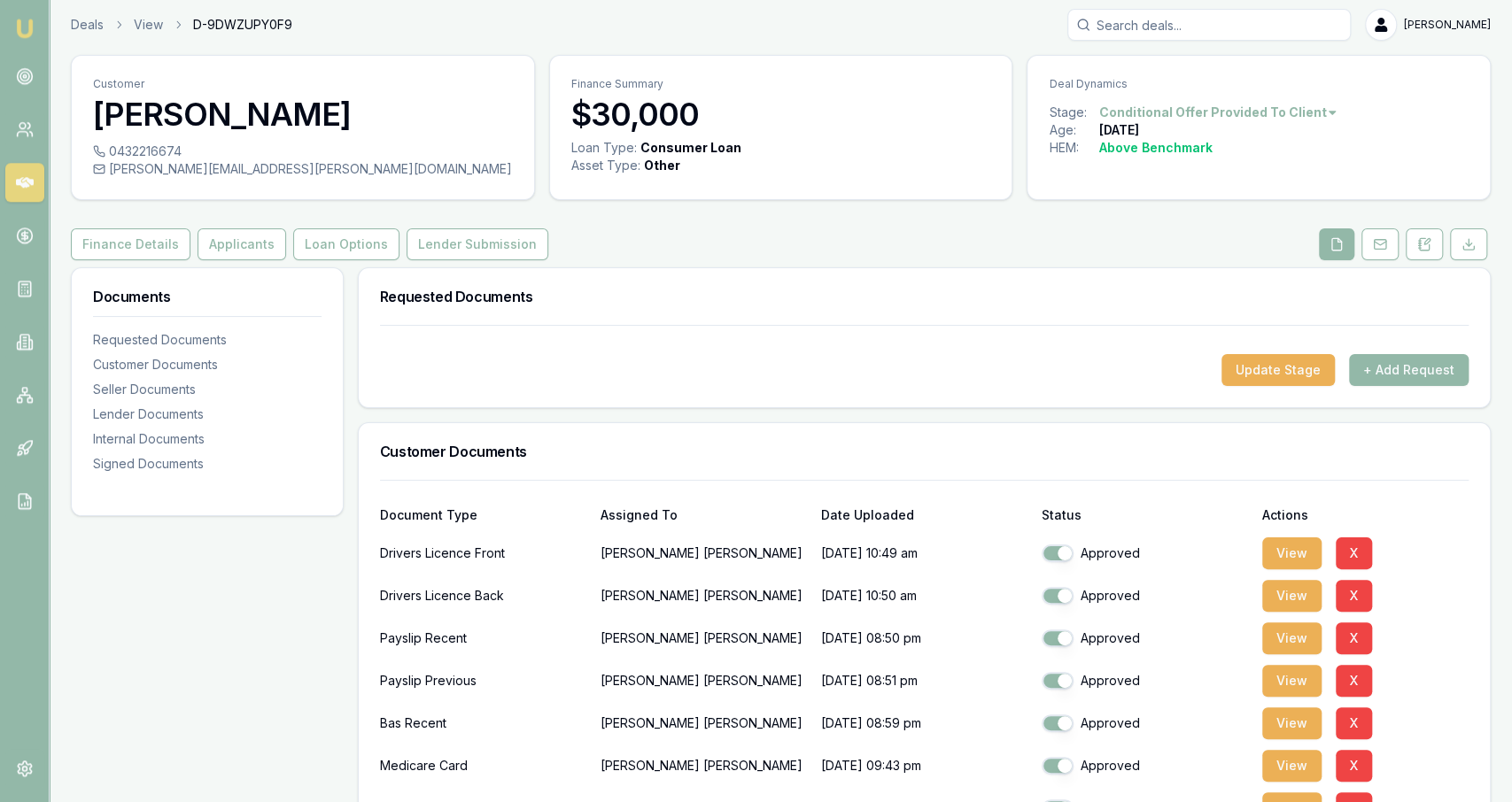
scroll to position [10, 0]
